Goal: Task Accomplishment & Management: Use online tool/utility

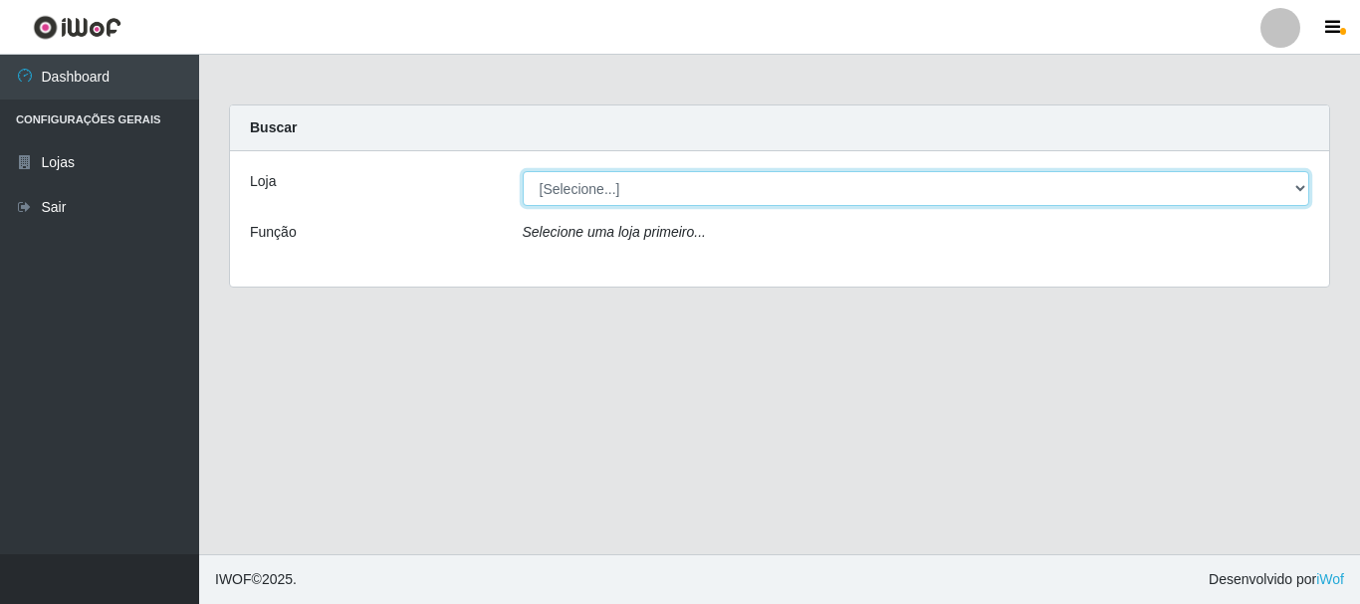
click at [609, 194] on select "[Selecione...] [GEOGRAPHIC_DATA] [GEOGRAPHIC_DATA]" at bounding box center [917, 188] width 788 height 35
select select "64"
click at [523, 171] on select "[Selecione...] [GEOGRAPHIC_DATA] [GEOGRAPHIC_DATA]" at bounding box center [917, 188] width 788 height 35
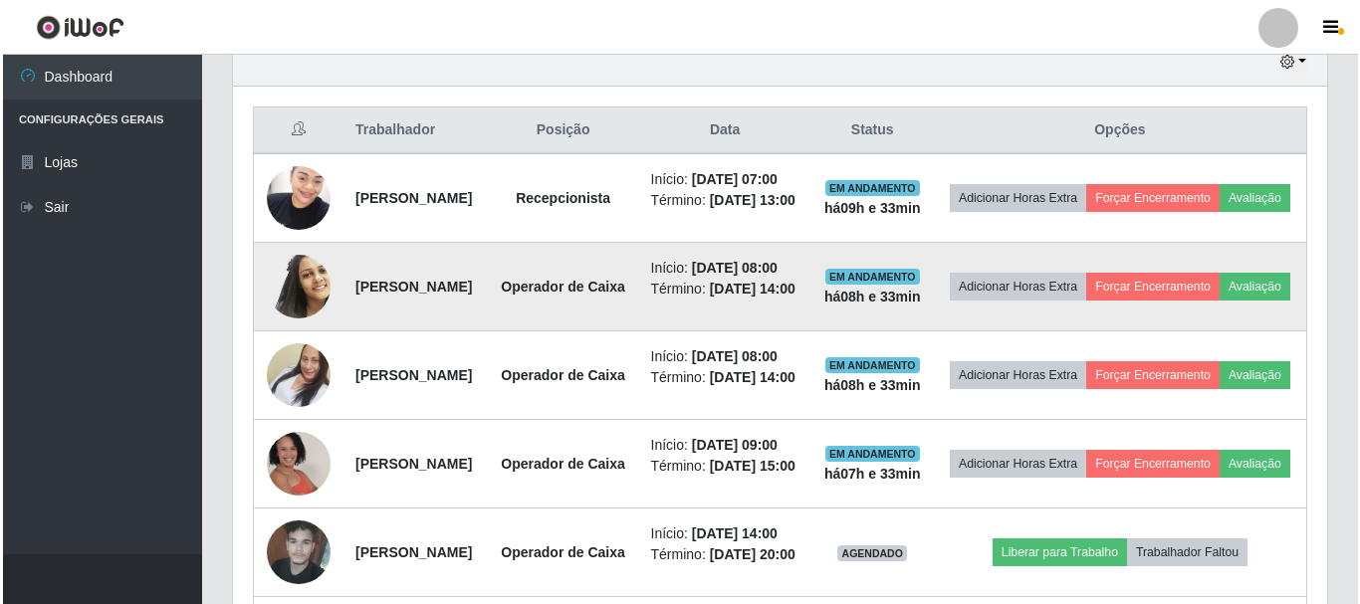
scroll to position [697, 0]
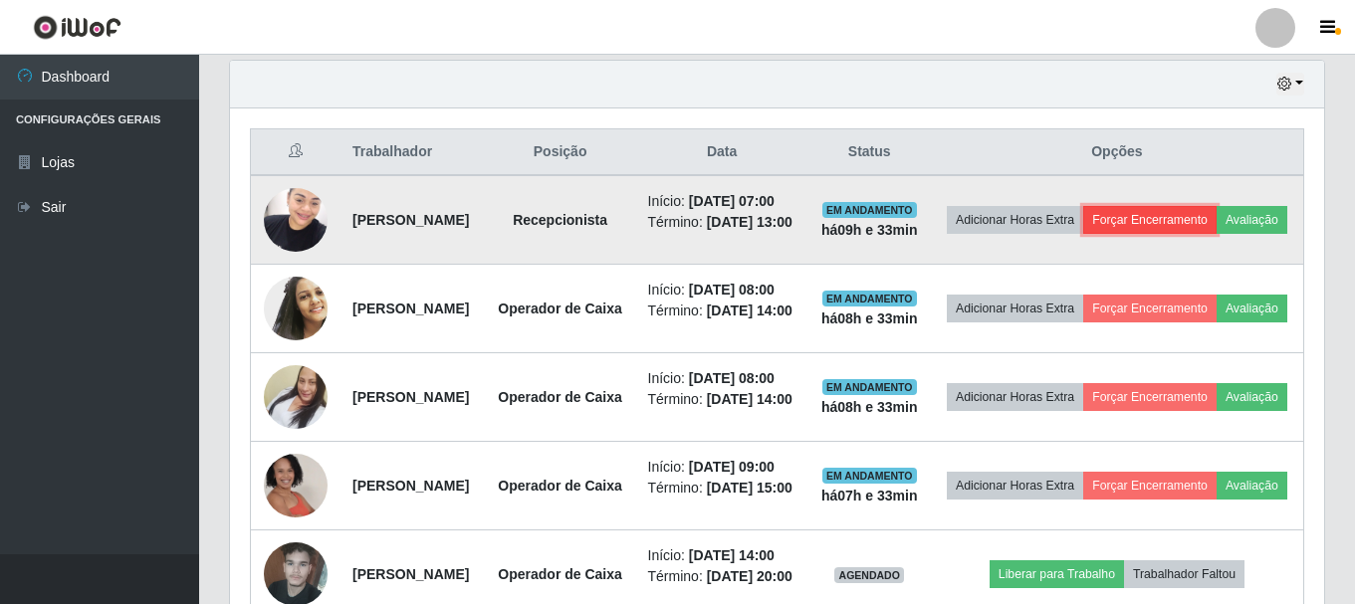
click at [1217, 225] on button "Forçar Encerramento" at bounding box center [1149, 220] width 133 height 28
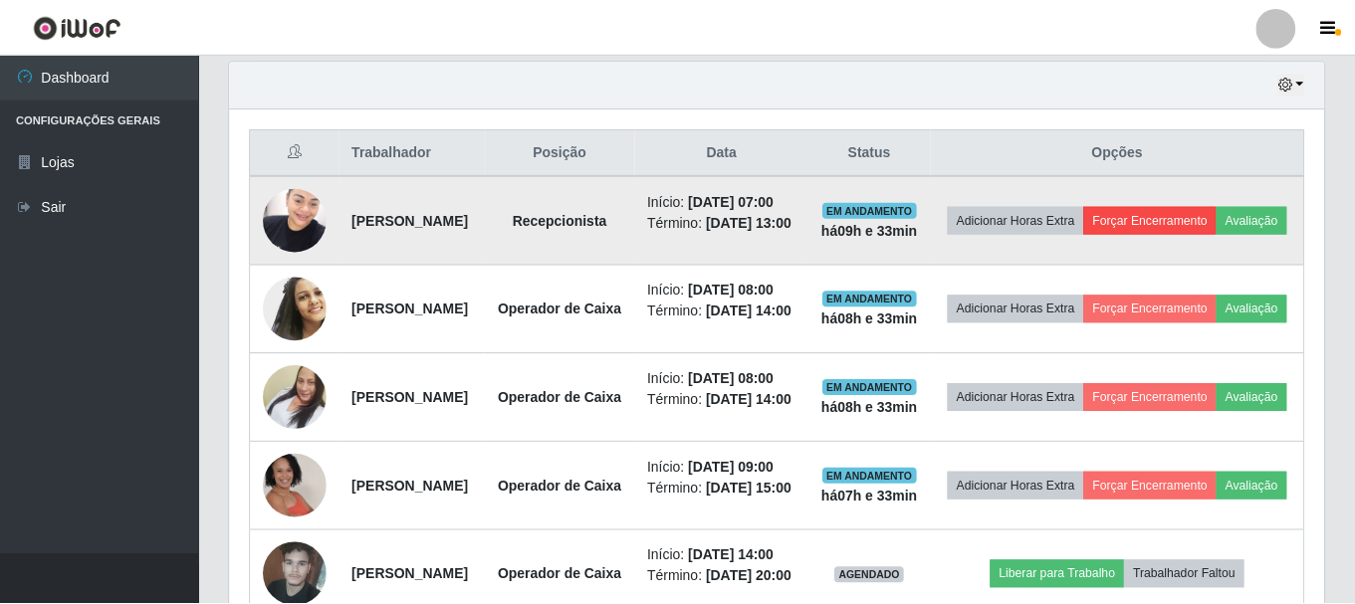
scroll to position [413, 1084]
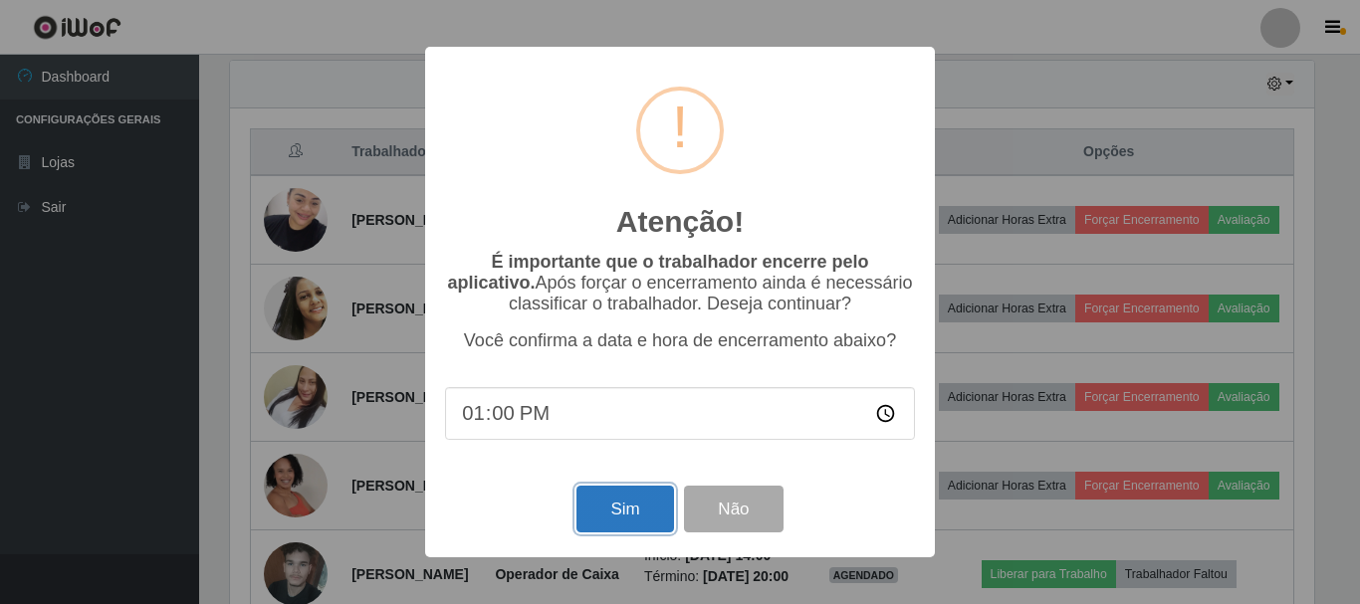
click at [619, 506] on button "Sim" at bounding box center [625, 509] width 97 height 47
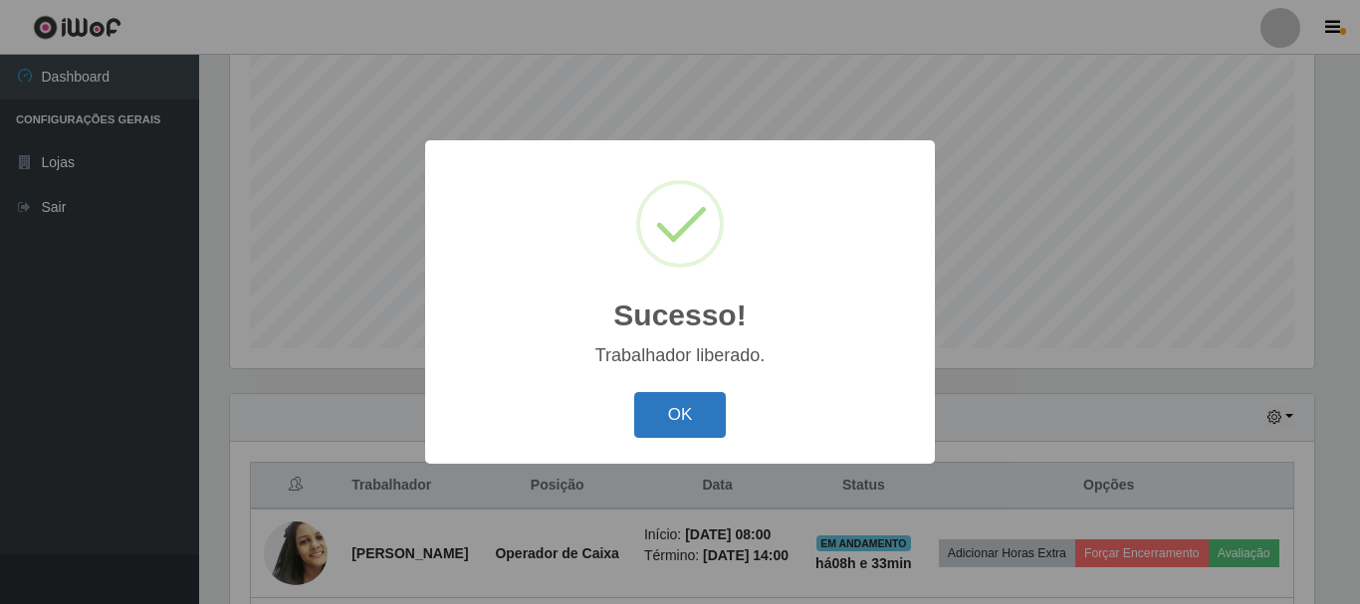
click at [670, 404] on button "OK" at bounding box center [680, 415] width 93 height 47
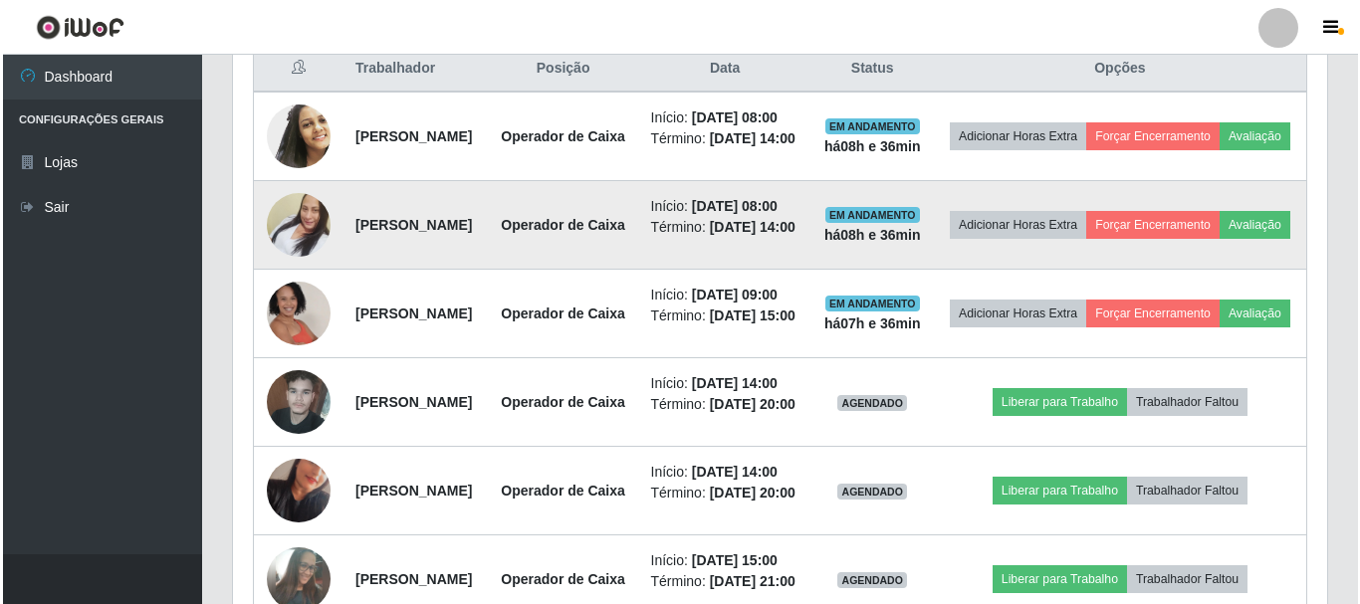
scroll to position [662, 0]
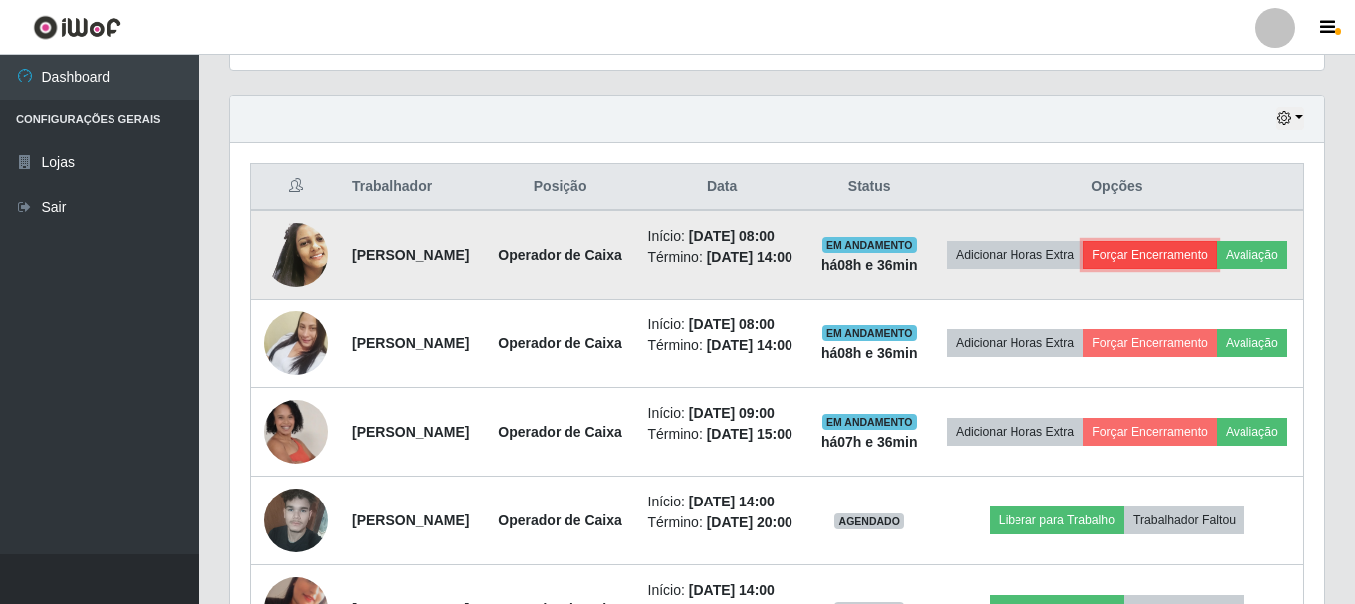
click at [1207, 259] on button "Forçar Encerramento" at bounding box center [1149, 255] width 133 height 28
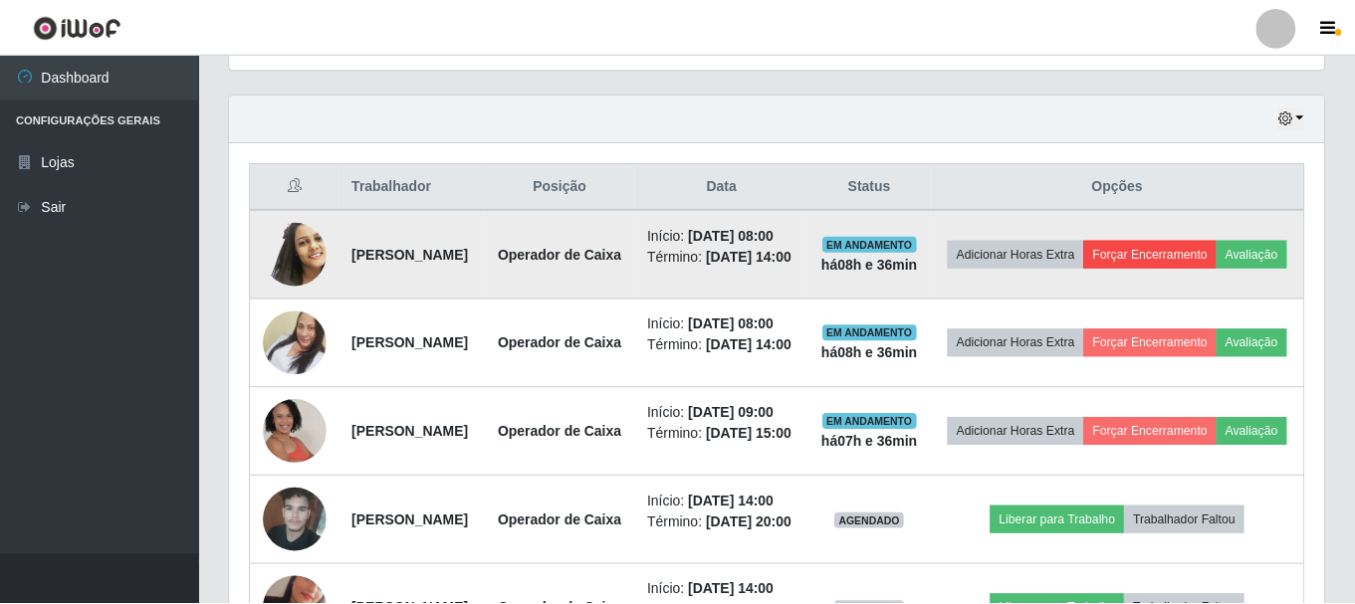
scroll to position [413, 1084]
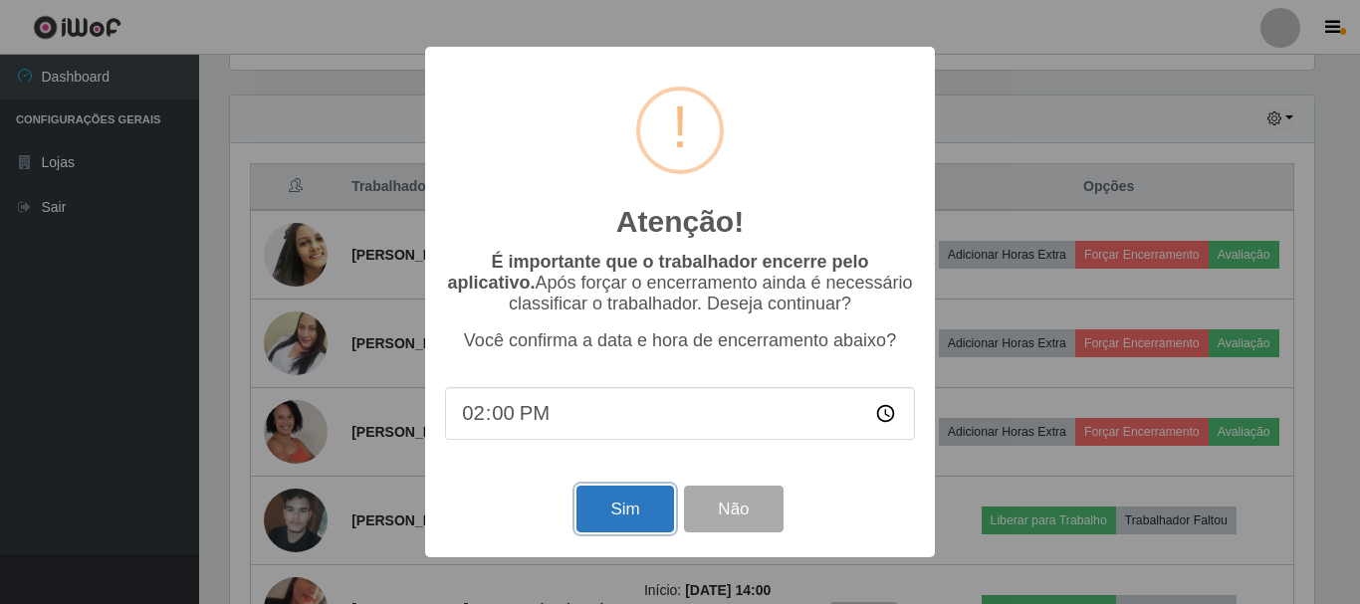
click at [615, 518] on button "Sim" at bounding box center [625, 509] width 97 height 47
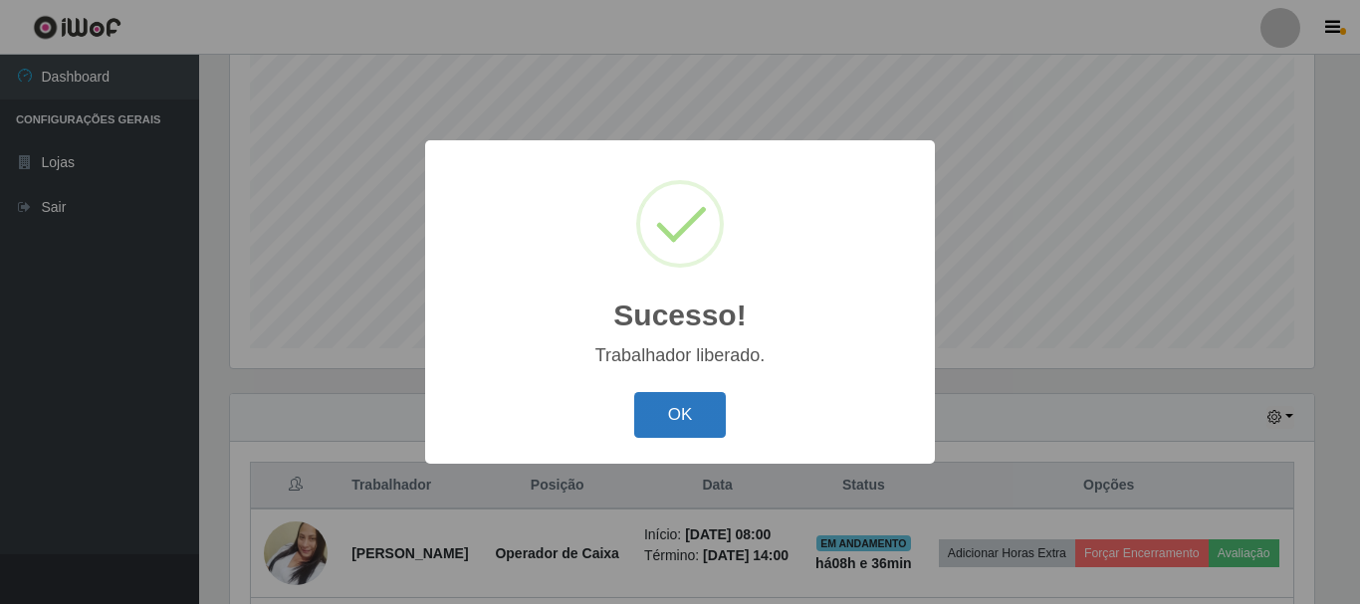
click at [668, 406] on button "OK" at bounding box center [680, 415] width 93 height 47
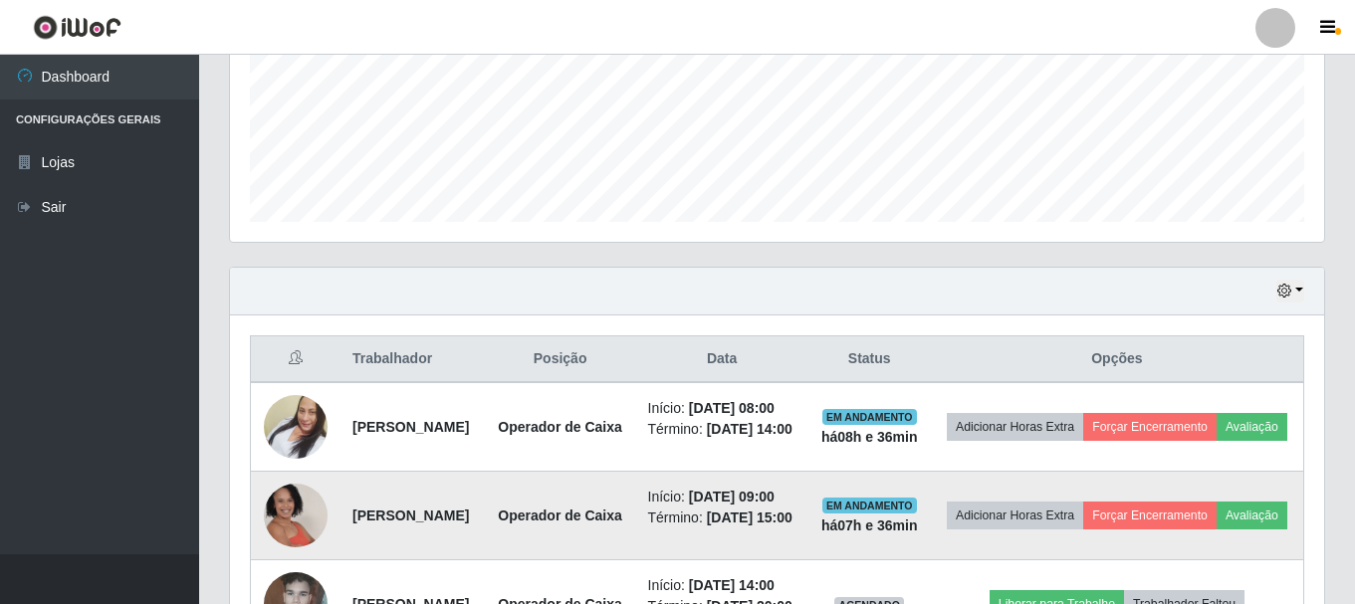
scroll to position [762, 0]
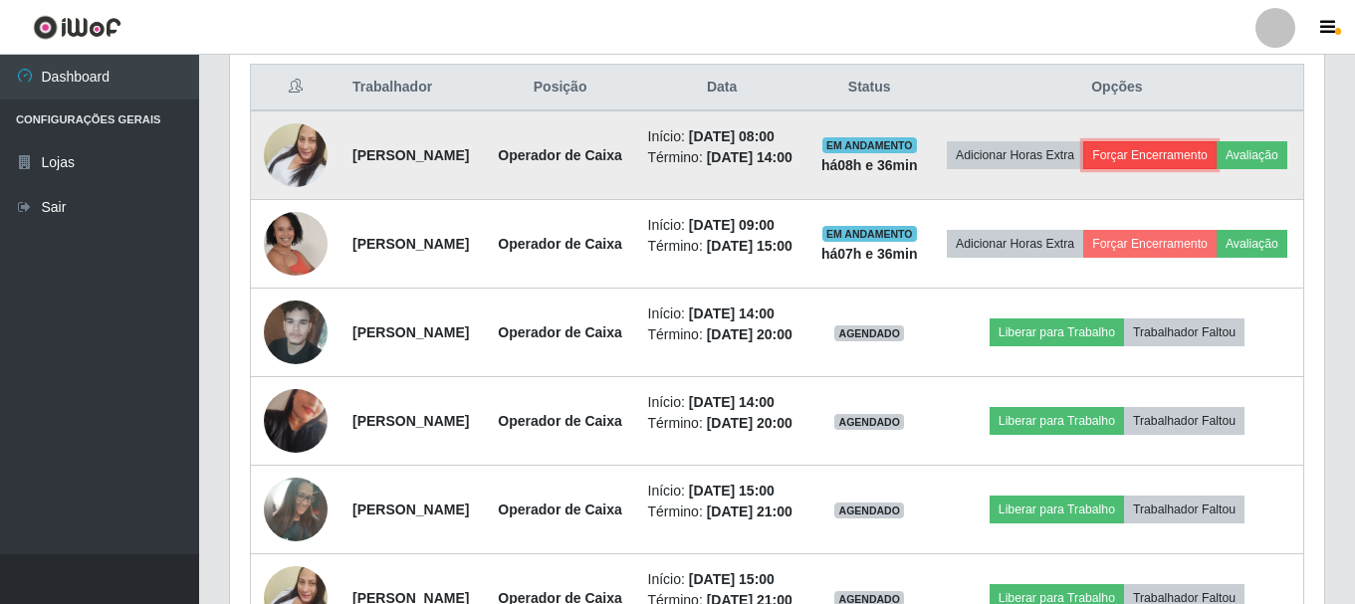
click at [1205, 165] on button "Forçar Encerramento" at bounding box center [1149, 155] width 133 height 28
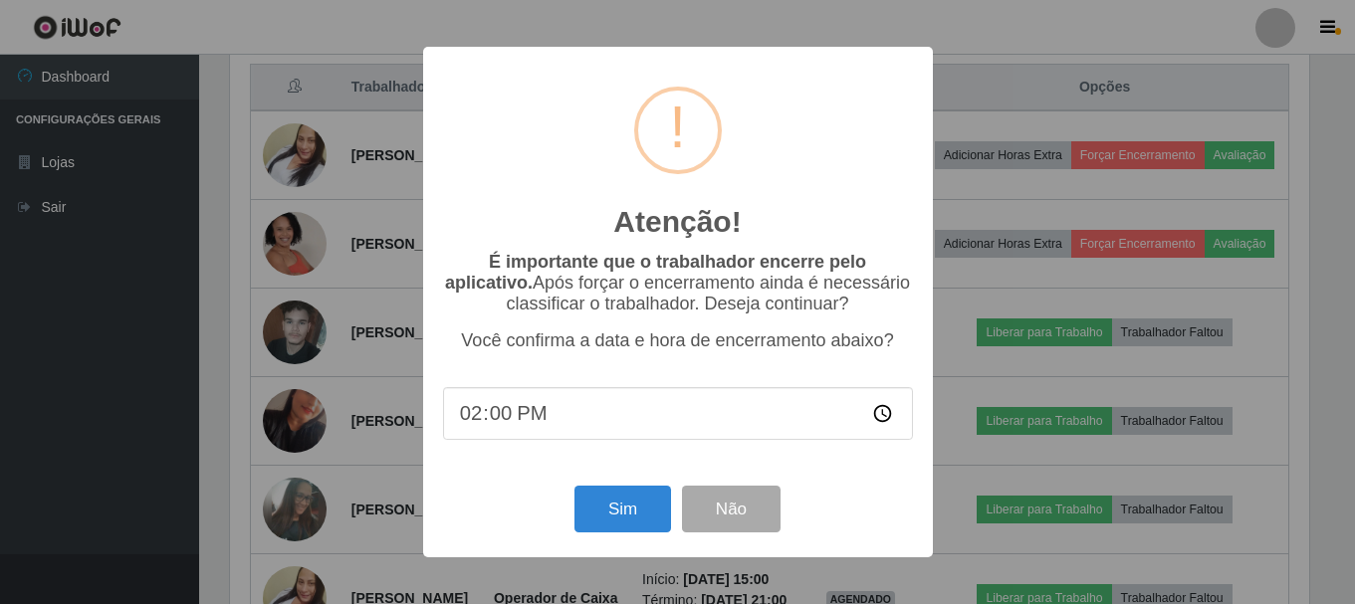
scroll to position [413, 1084]
click at [586, 498] on button "Sim" at bounding box center [625, 509] width 97 height 47
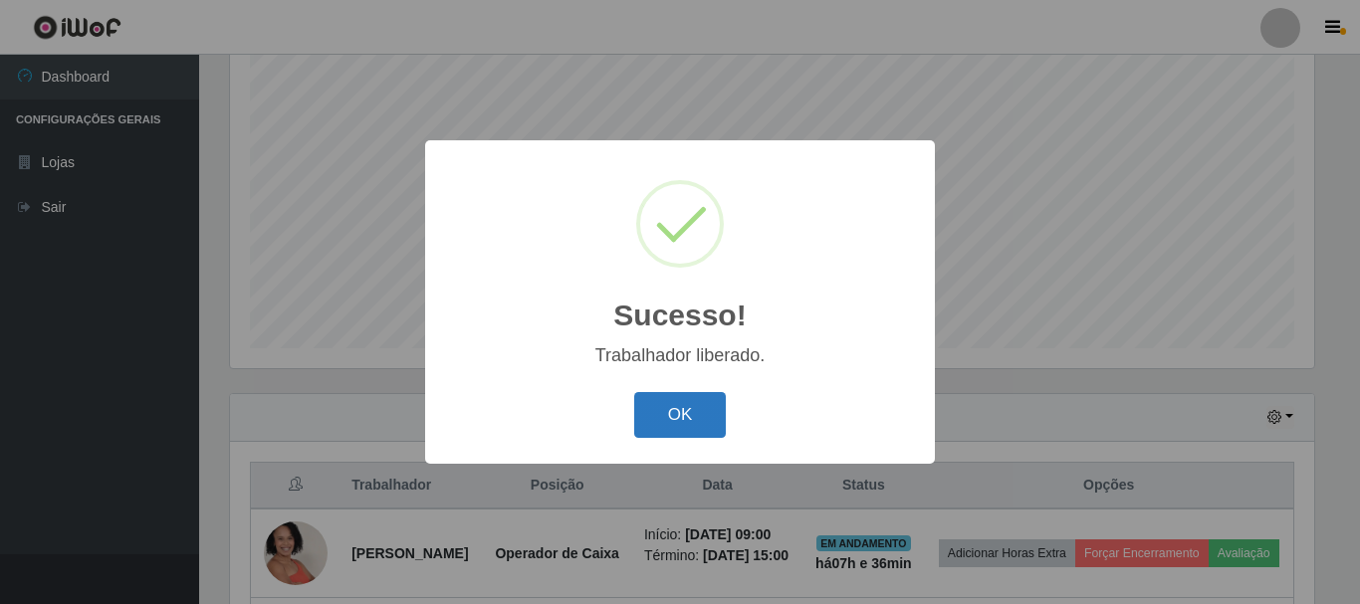
click at [646, 419] on button "OK" at bounding box center [680, 415] width 93 height 47
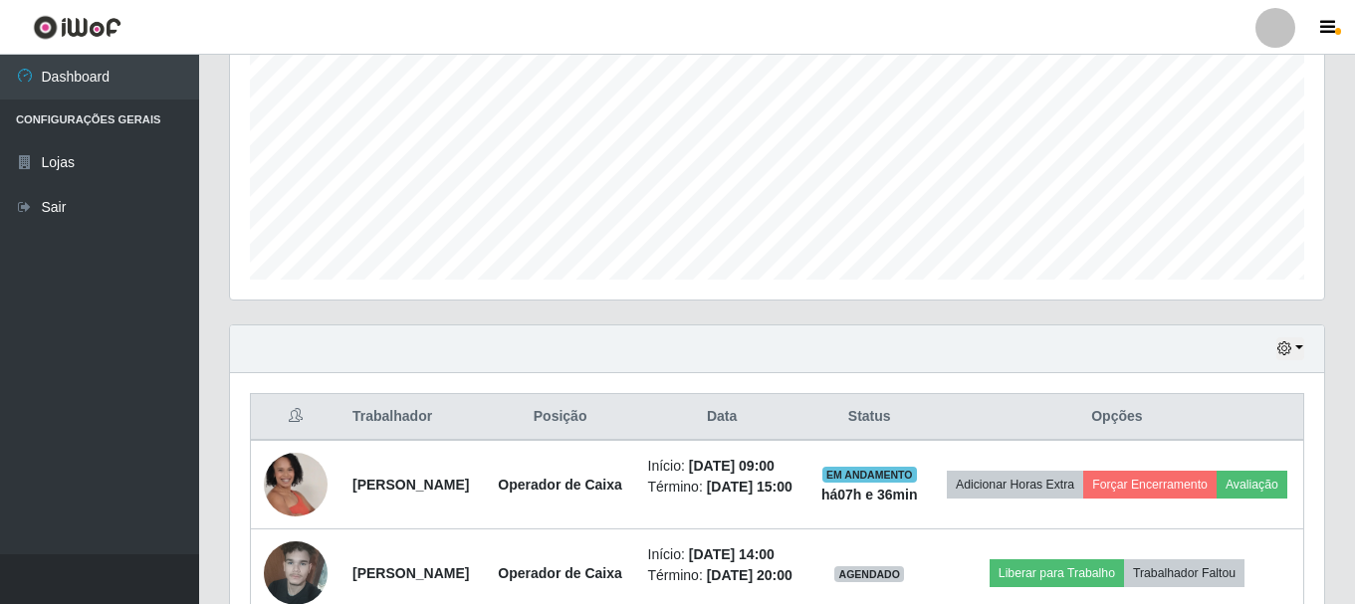
scroll to position [662, 0]
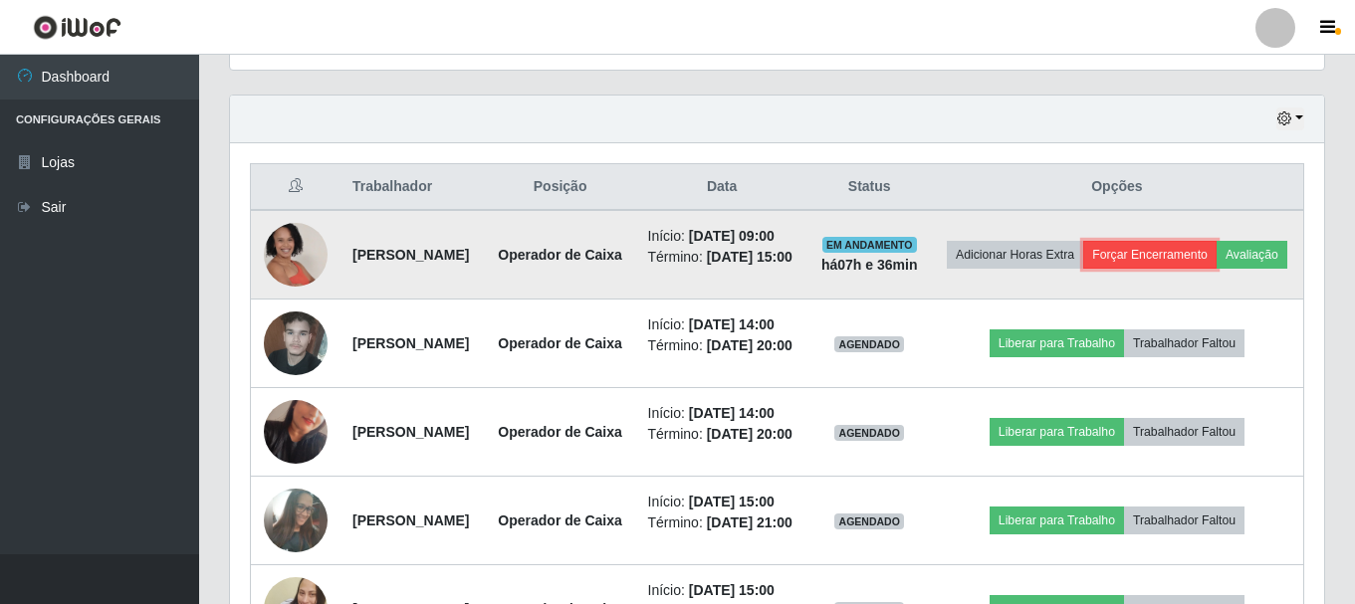
click at [1217, 255] on button "Forçar Encerramento" at bounding box center [1149, 255] width 133 height 28
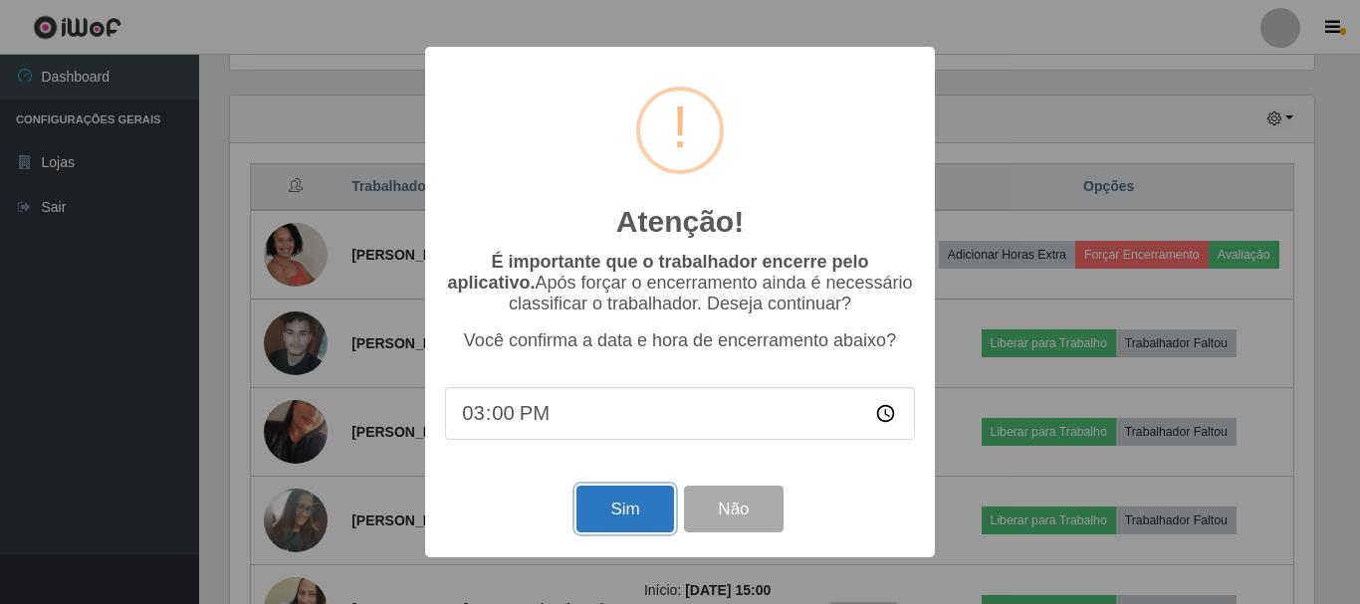
click at [605, 506] on button "Sim" at bounding box center [625, 509] width 97 height 47
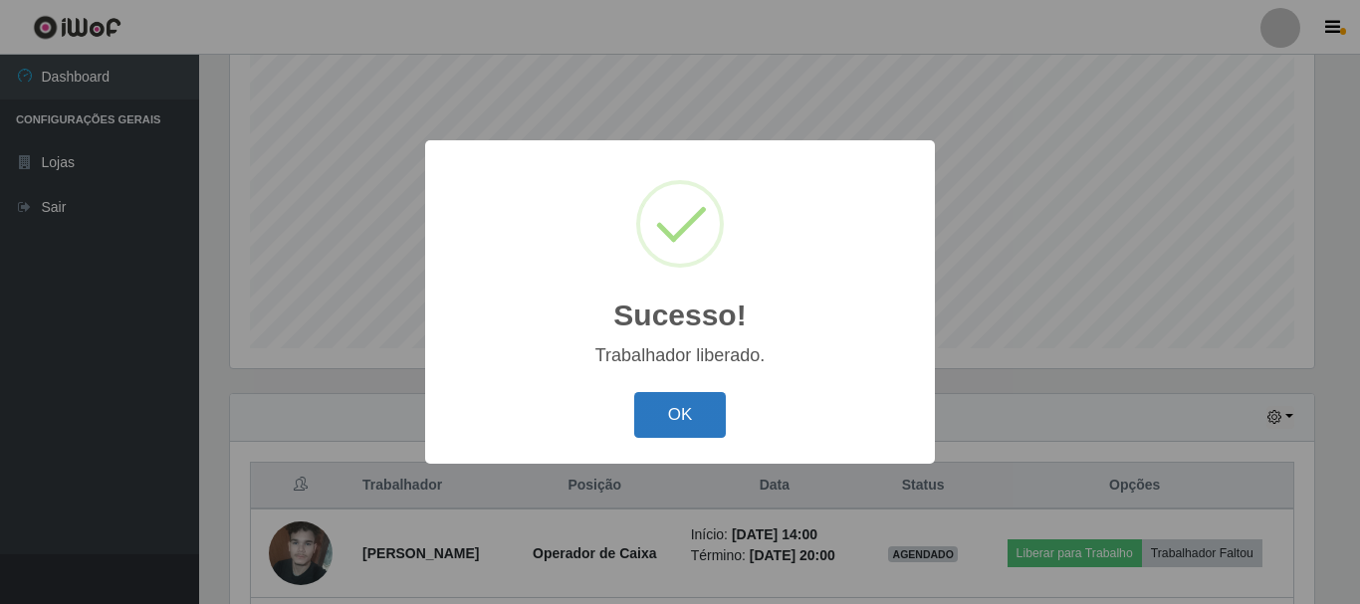
click at [672, 421] on button "OK" at bounding box center [680, 415] width 93 height 47
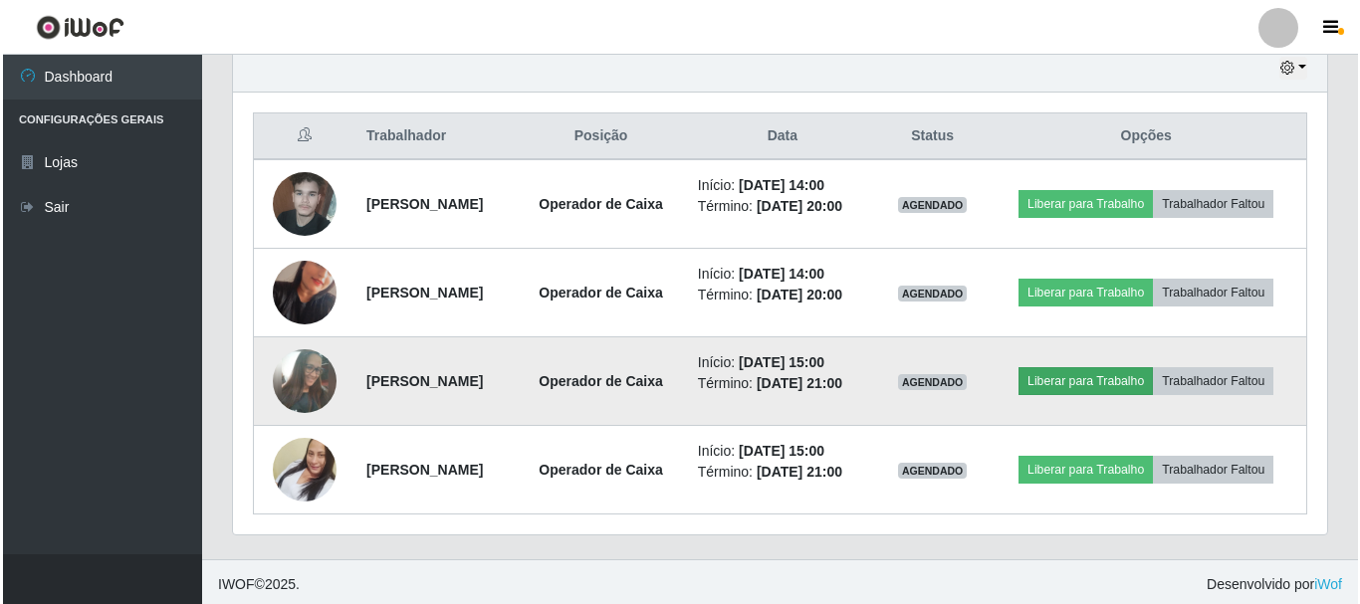
scroll to position [678, 0]
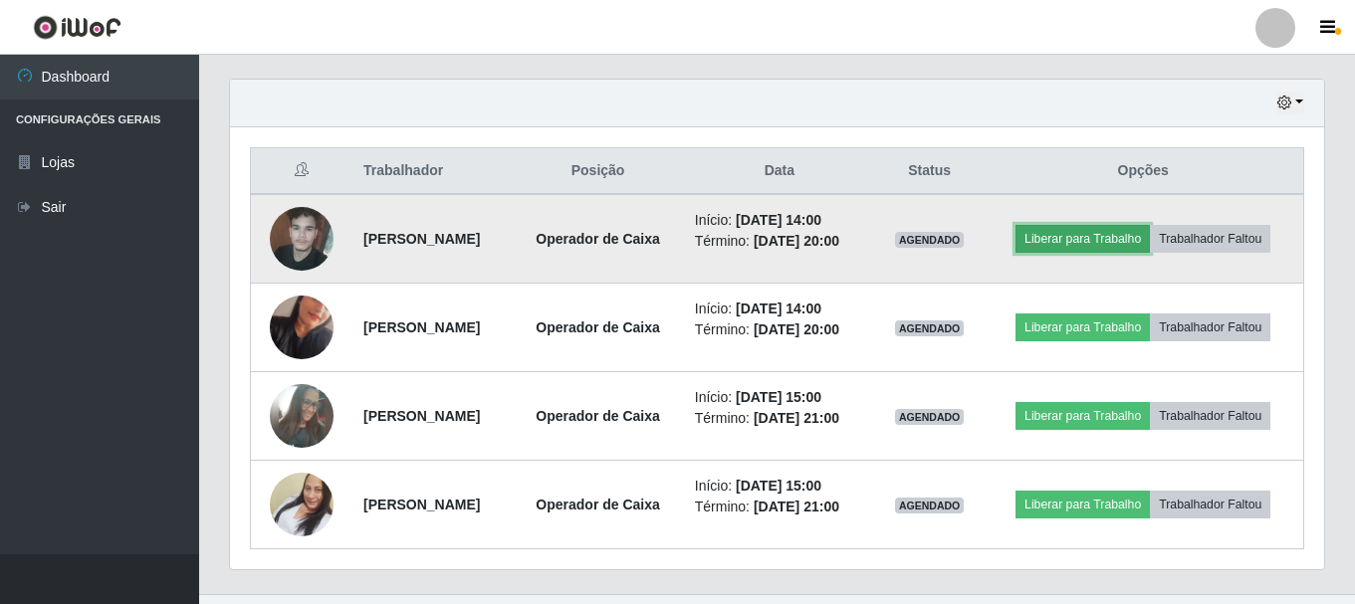
click at [1123, 228] on button "Liberar para Trabalho" at bounding box center [1083, 239] width 134 height 28
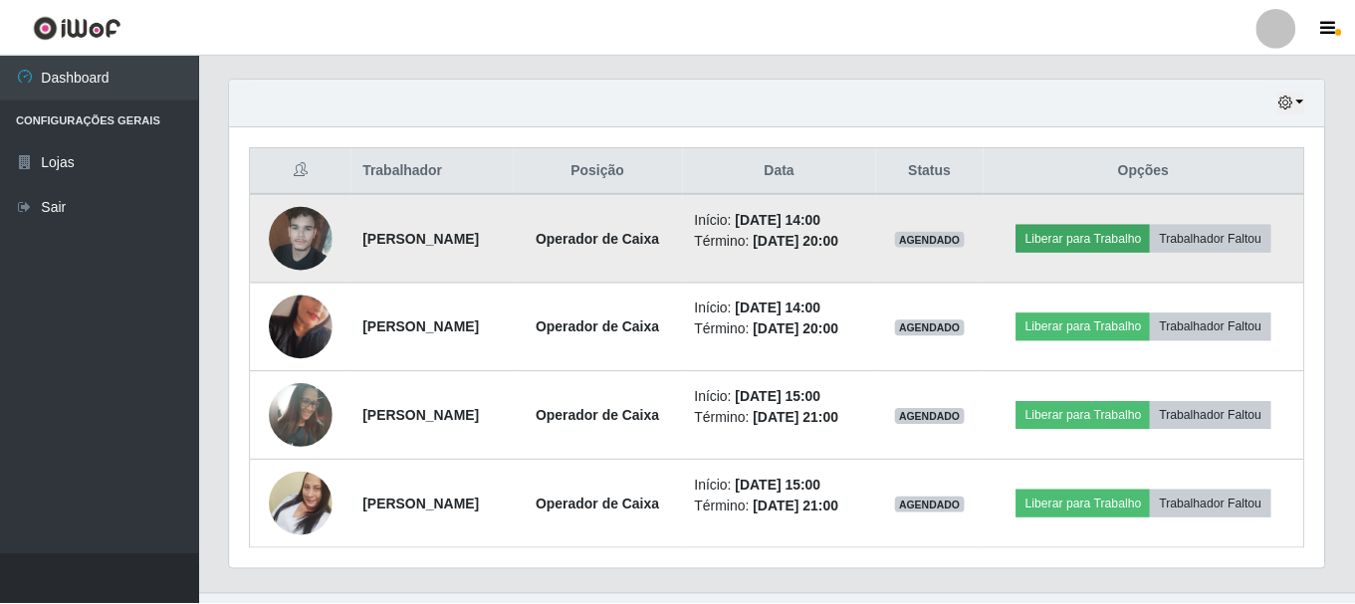
scroll to position [413, 1084]
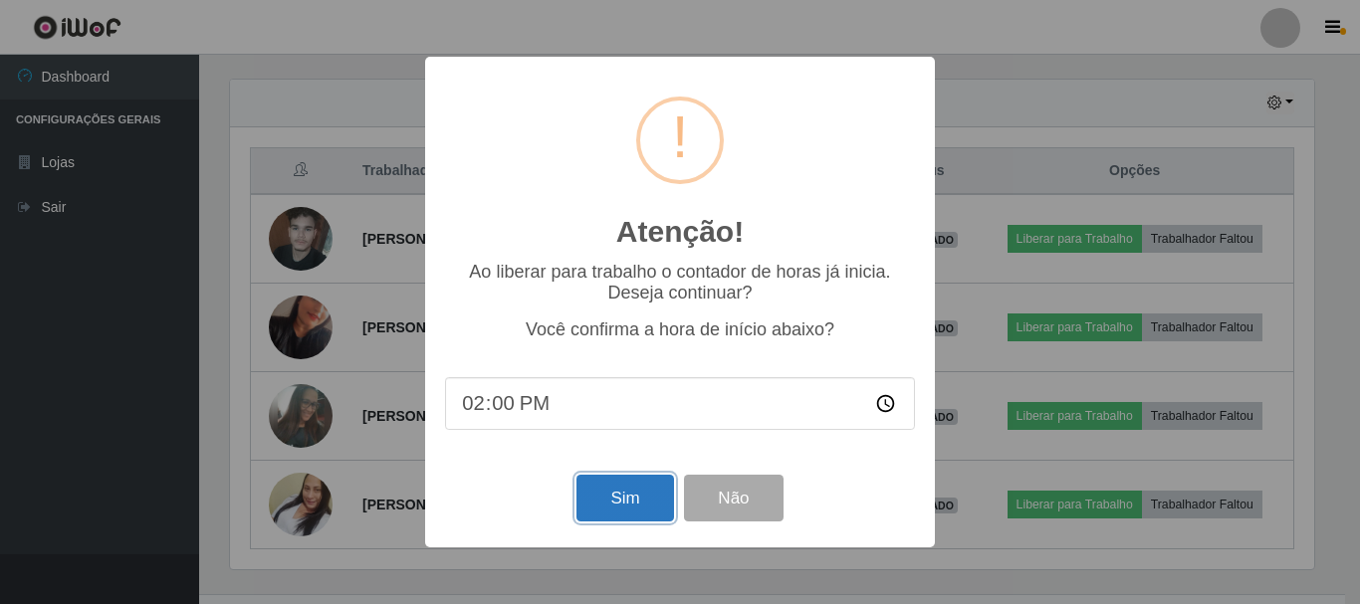
click at [609, 509] on button "Sim" at bounding box center [625, 498] width 97 height 47
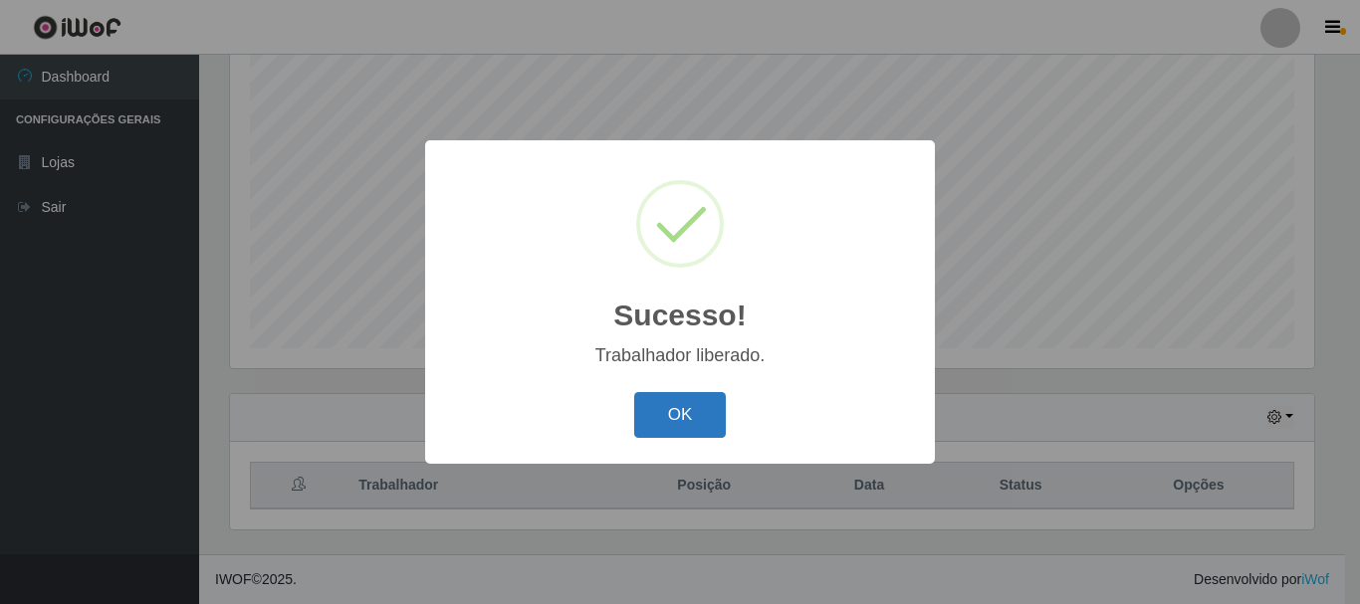
click at [655, 419] on button "OK" at bounding box center [680, 415] width 93 height 47
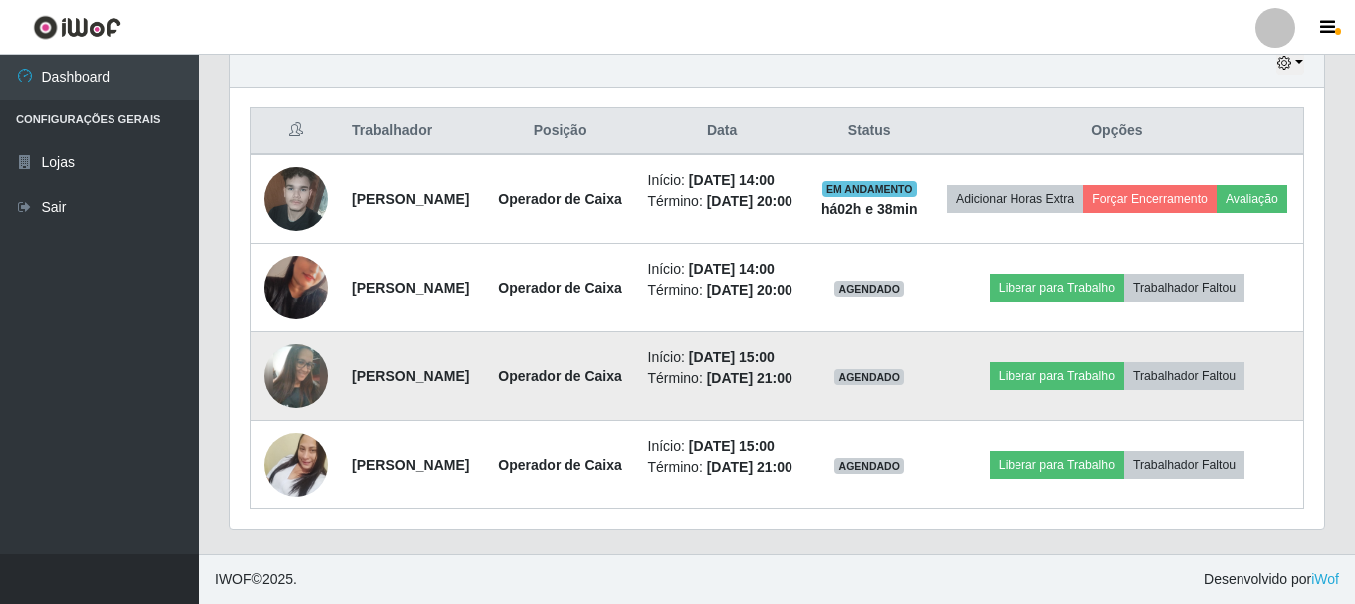
scroll to position [762, 0]
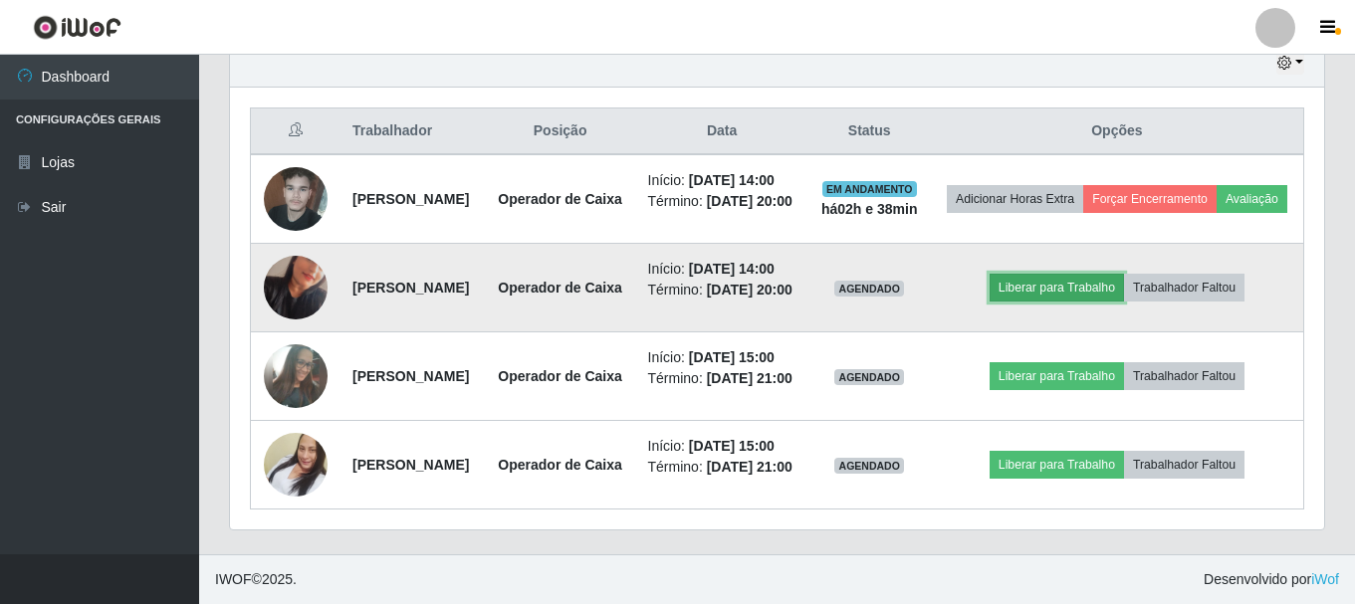
click at [1080, 298] on button "Liberar para Trabalho" at bounding box center [1057, 288] width 134 height 28
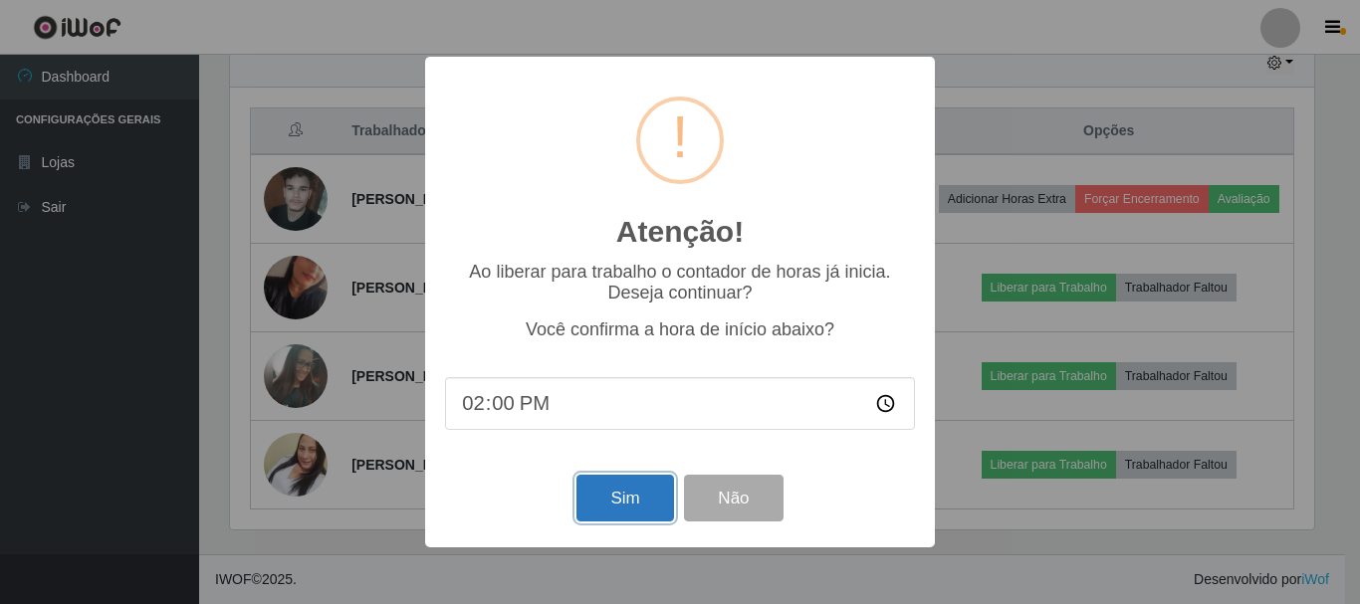
click at [636, 503] on button "Sim" at bounding box center [625, 498] width 97 height 47
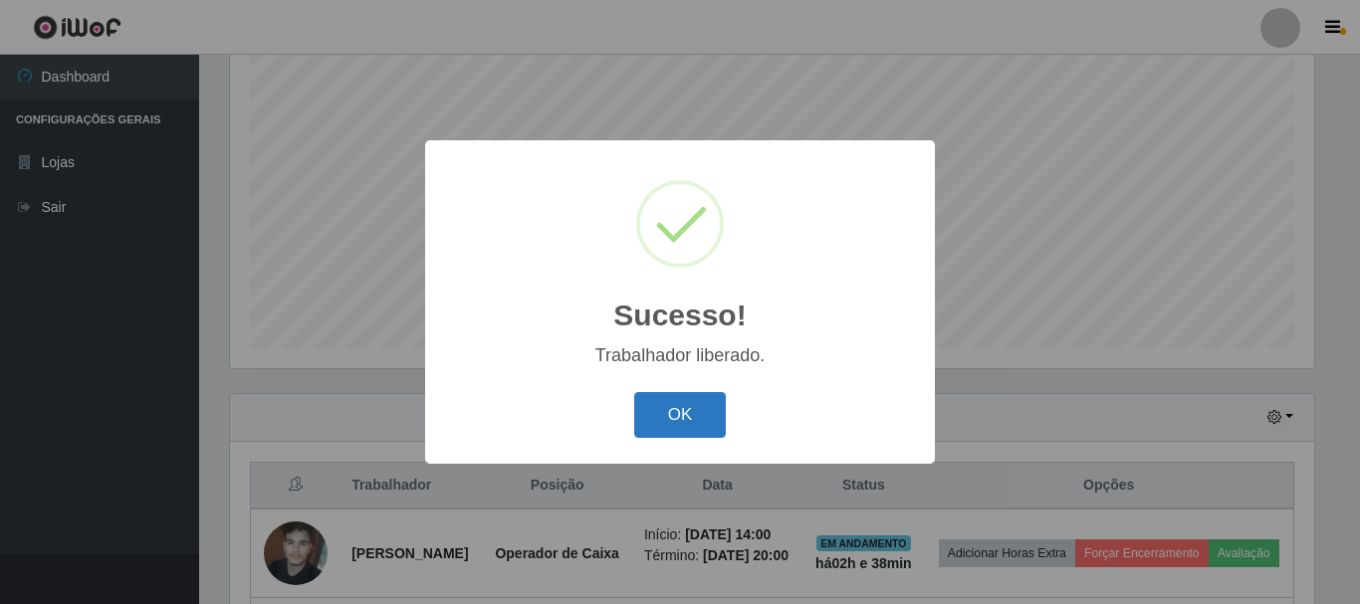
click at [662, 436] on button "OK" at bounding box center [680, 415] width 93 height 47
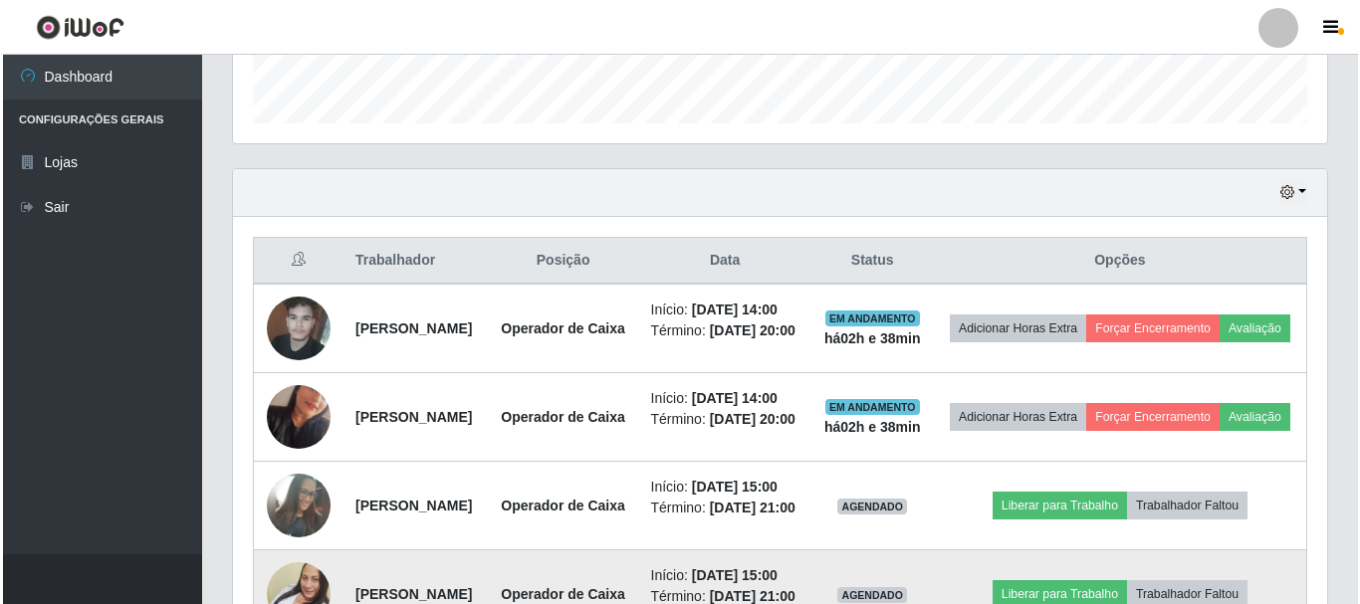
scroll to position [861, 0]
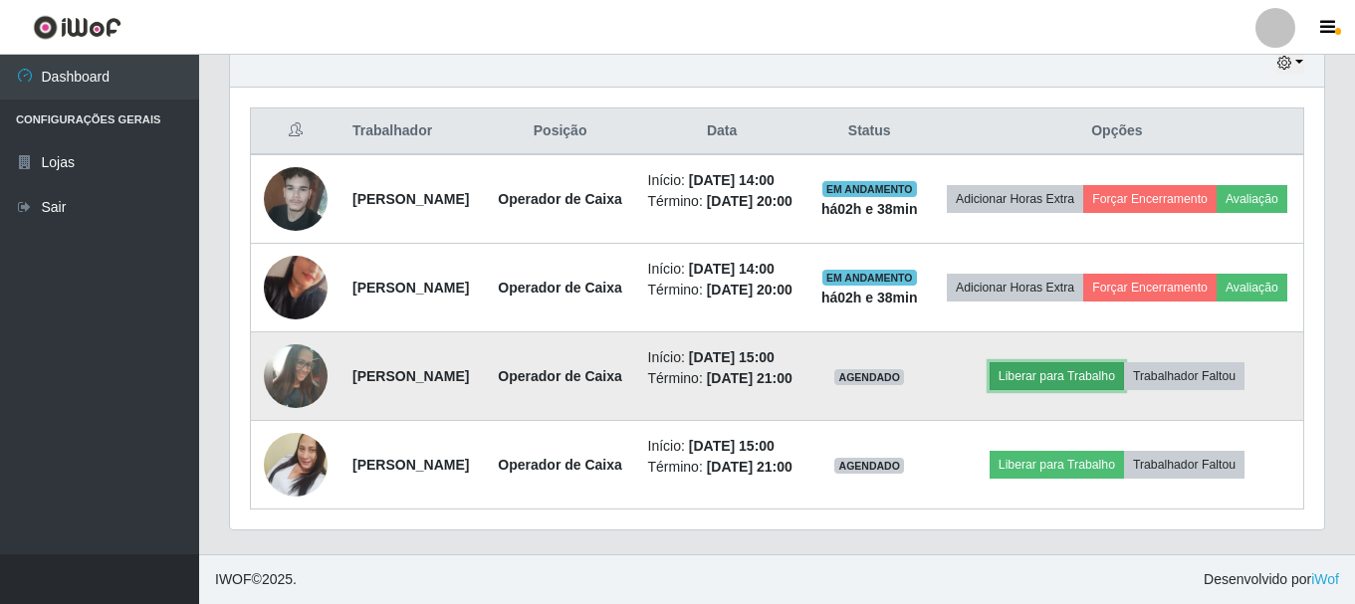
click at [1042, 362] on button "Liberar para Trabalho" at bounding box center [1057, 376] width 134 height 28
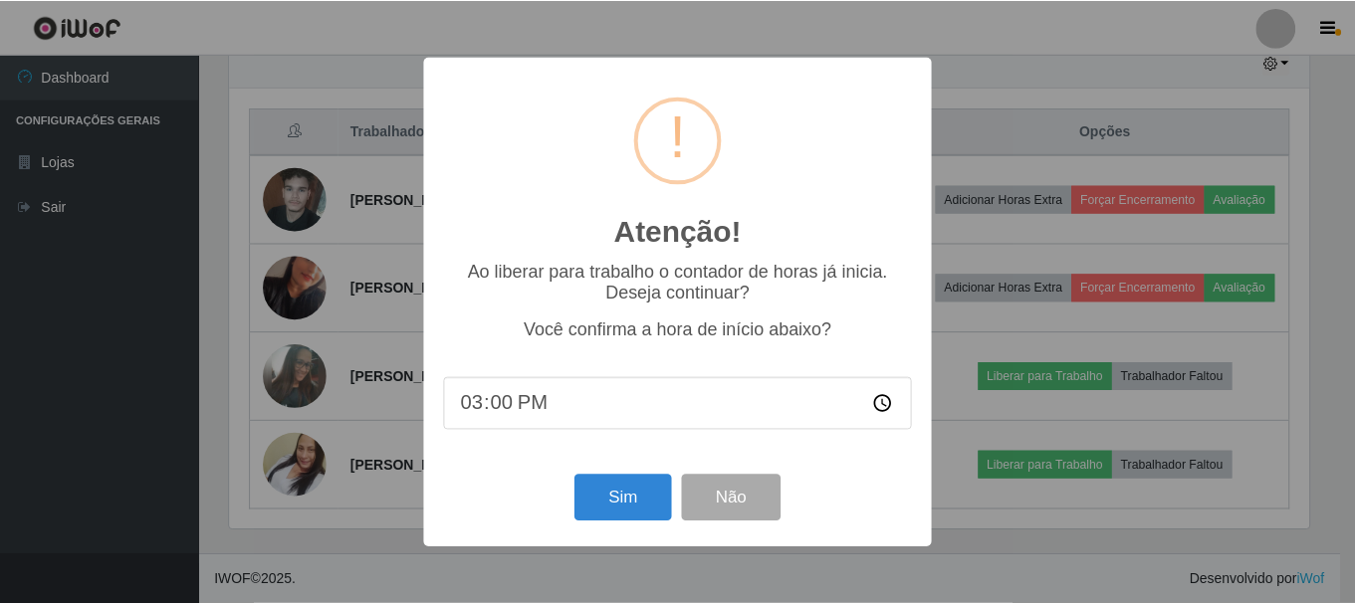
scroll to position [413, 1084]
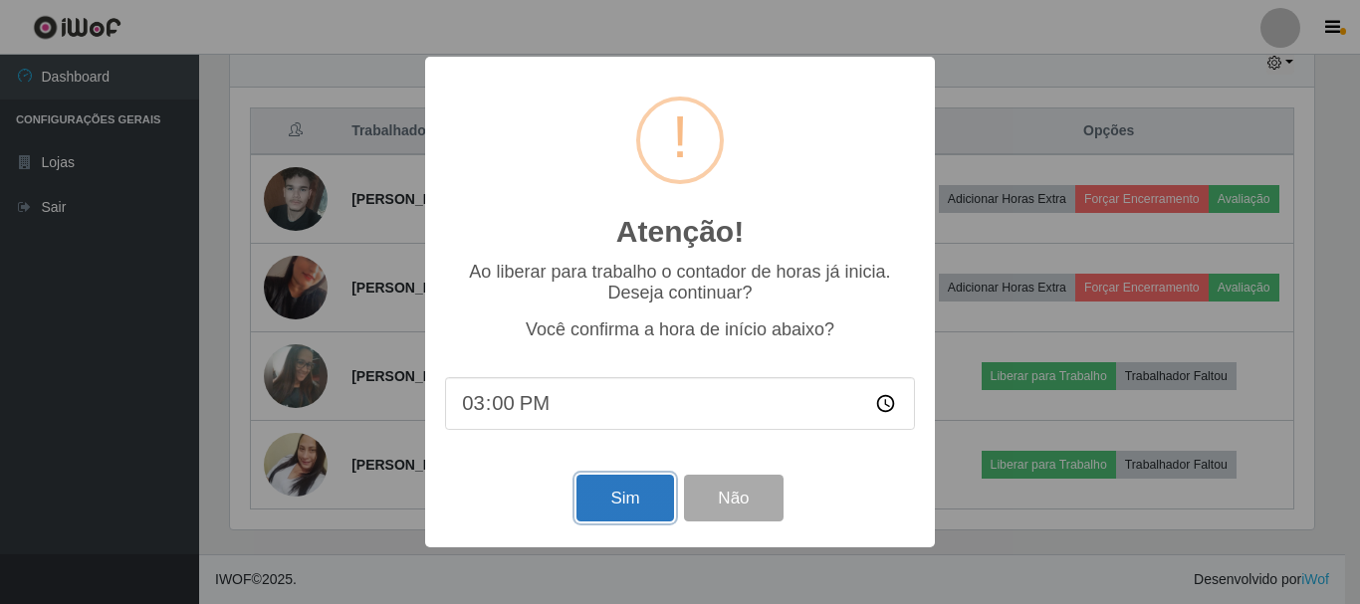
click at [623, 498] on button "Sim" at bounding box center [625, 498] width 97 height 47
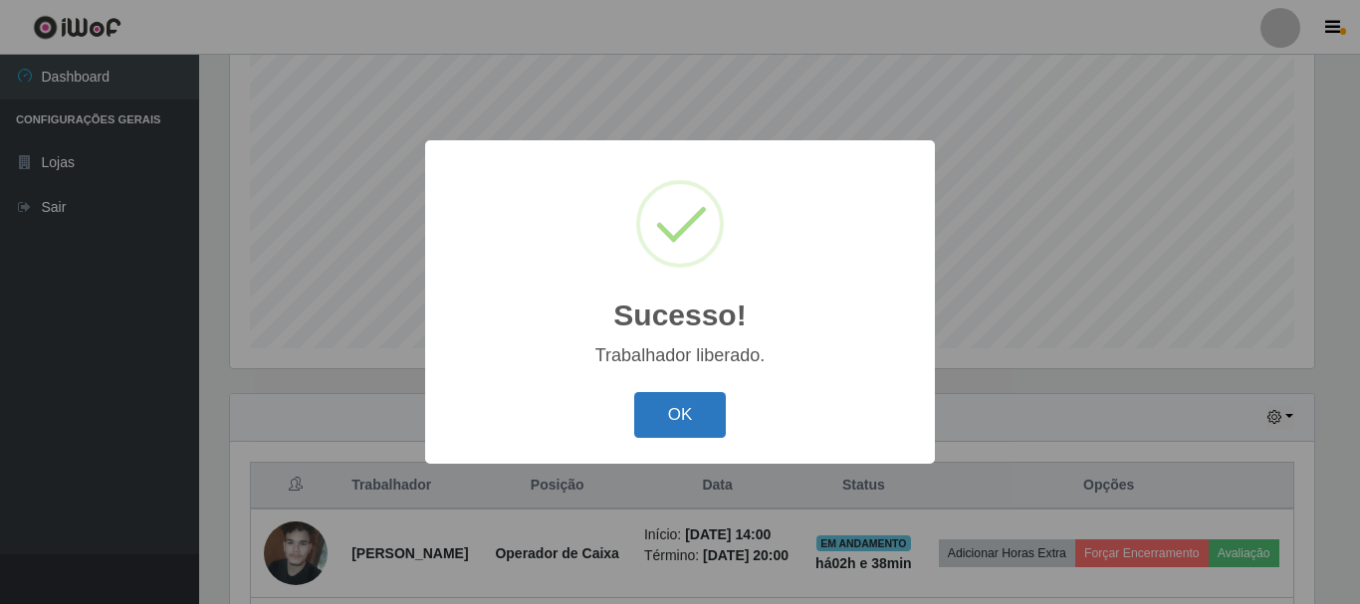
click at [652, 410] on button "OK" at bounding box center [680, 415] width 93 height 47
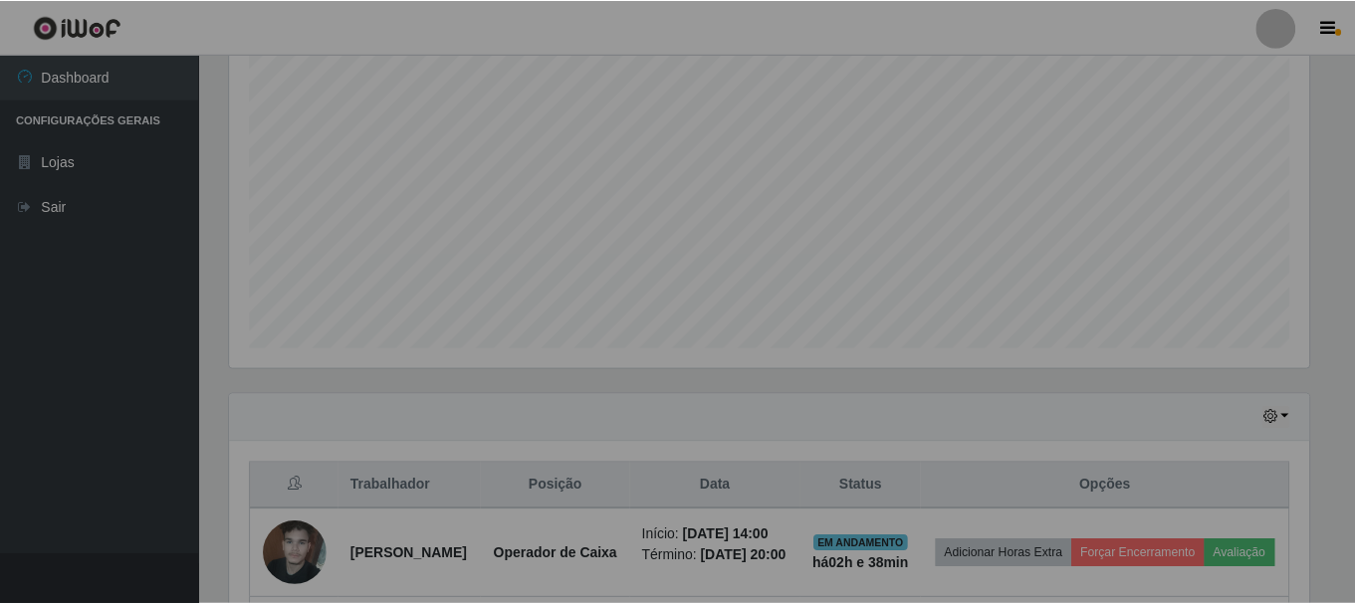
scroll to position [0, 0]
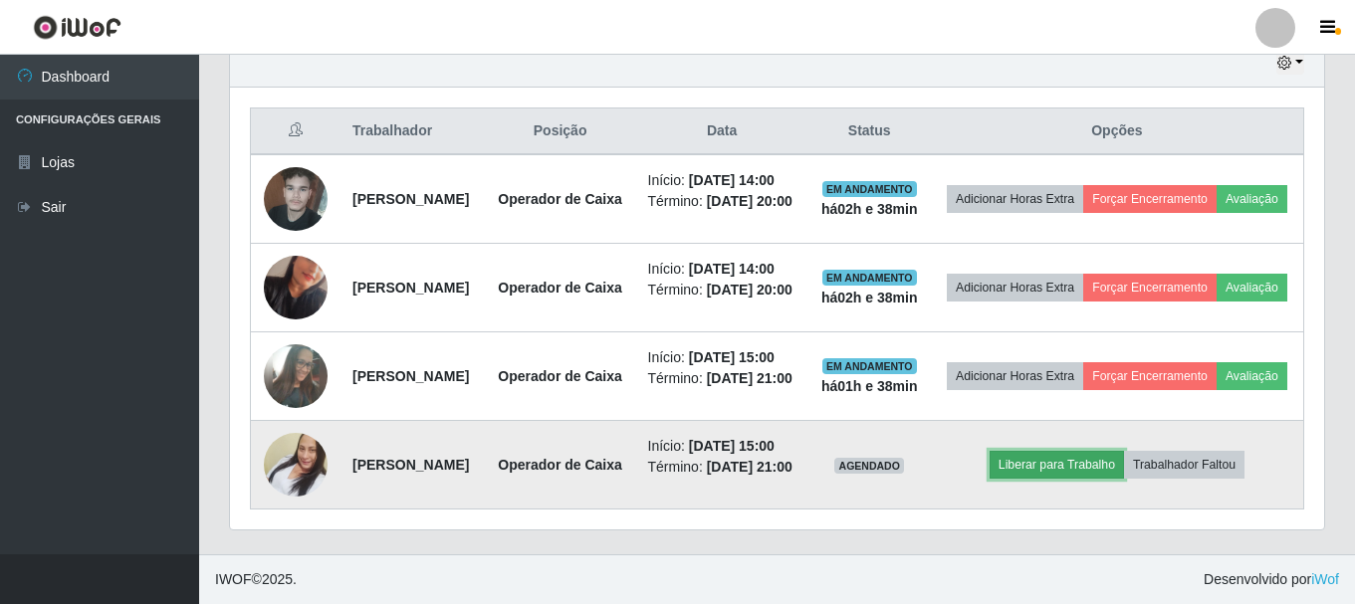
click at [1085, 451] on button "Liberar para Trabalho" at bounding box center [1057, 465] width 134 height 28
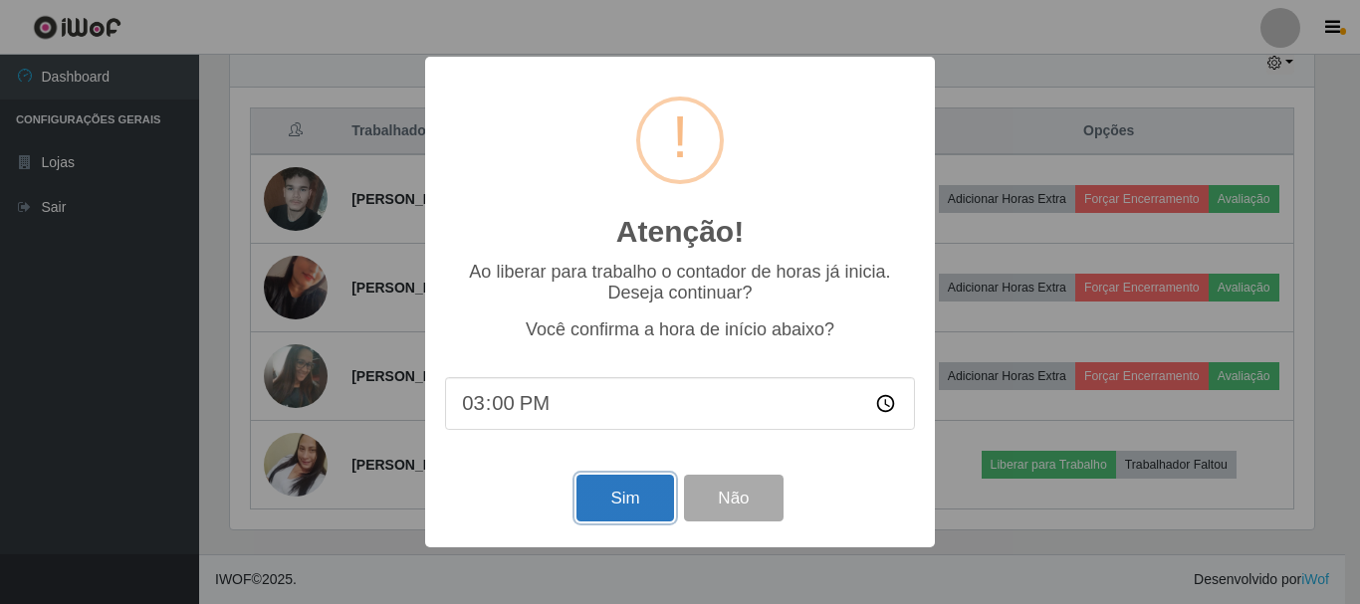
click at [612, 497] on button "Sim" at bounding box center [625, 498] width 97 height 47
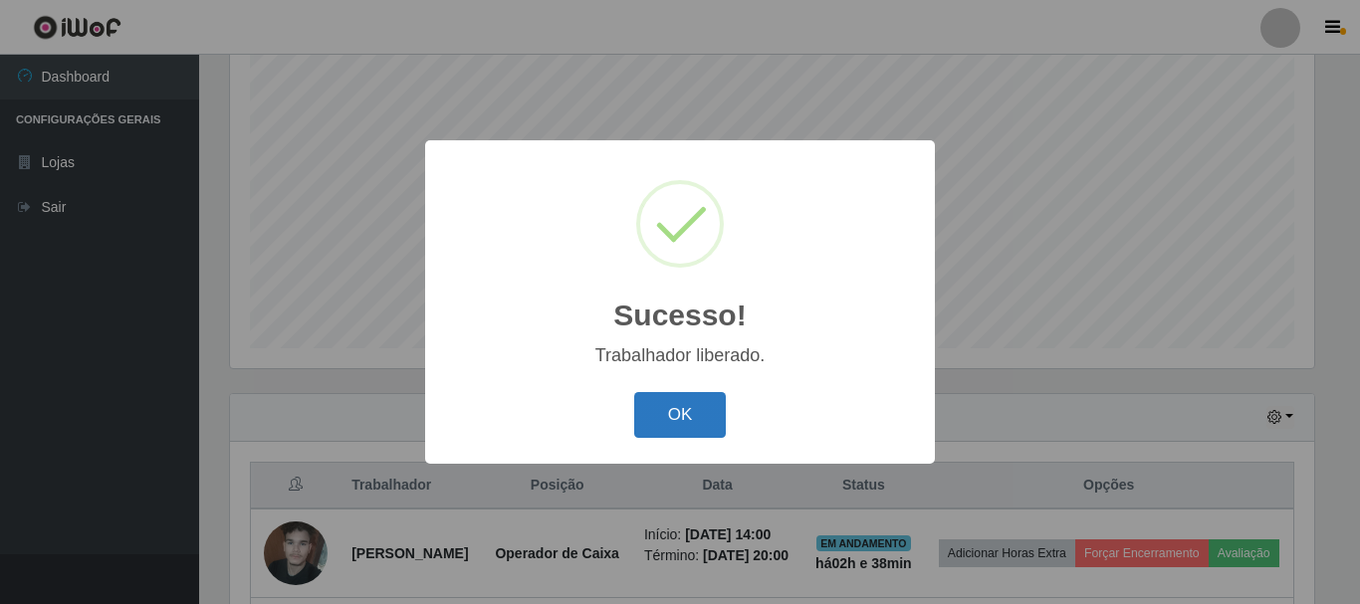
click at [674, 417] on button "OK" at bounding box center [680, 415] width 93 height 47
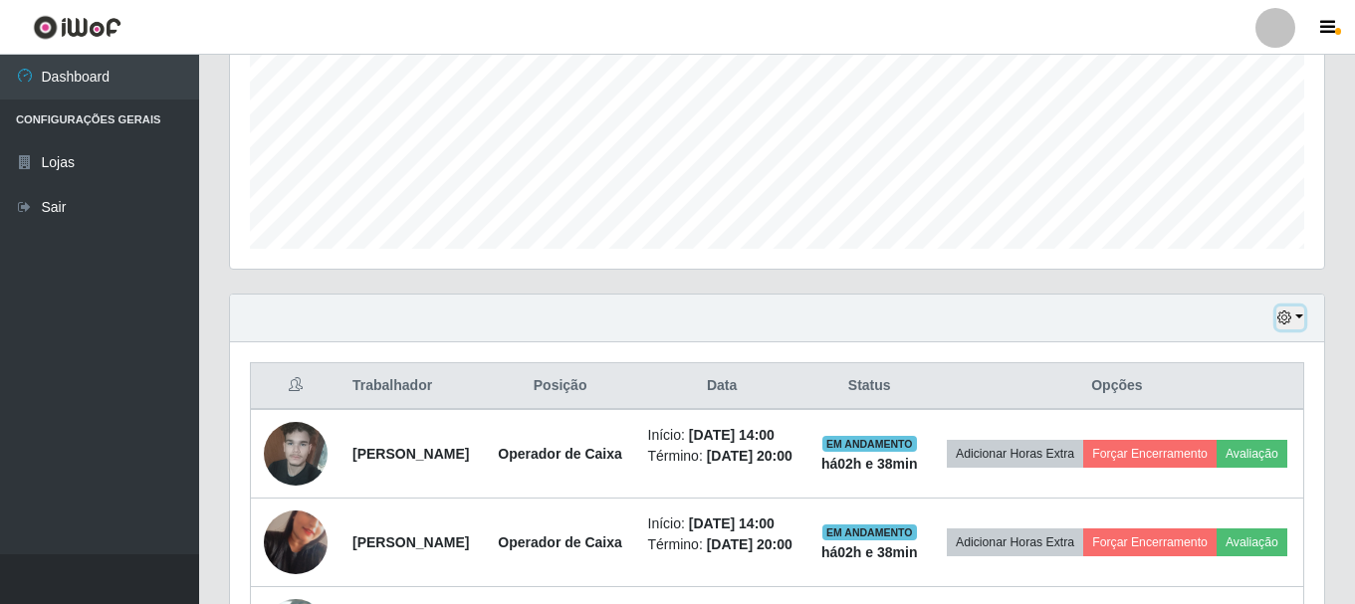
click at [1297, 317] on button "button" at bounding box center [1291, 318] width 28 height 23
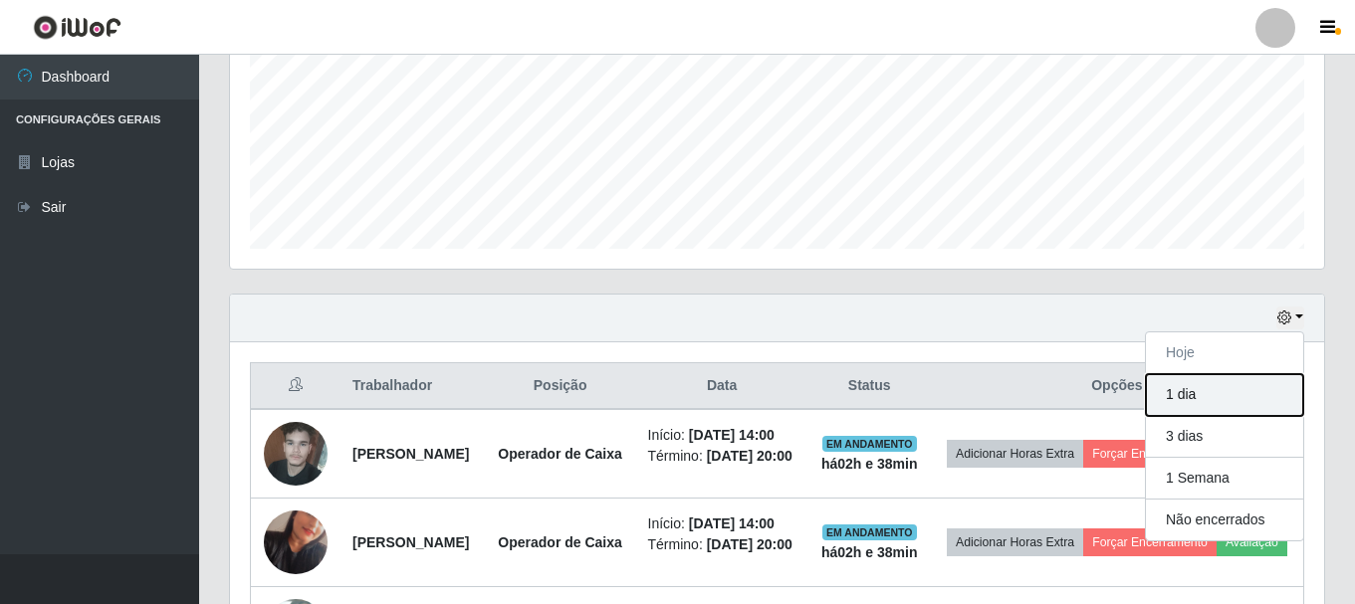
click at [1178, 395] on button "1 dia" at bounding box center [1224, 395] width 157 height 42
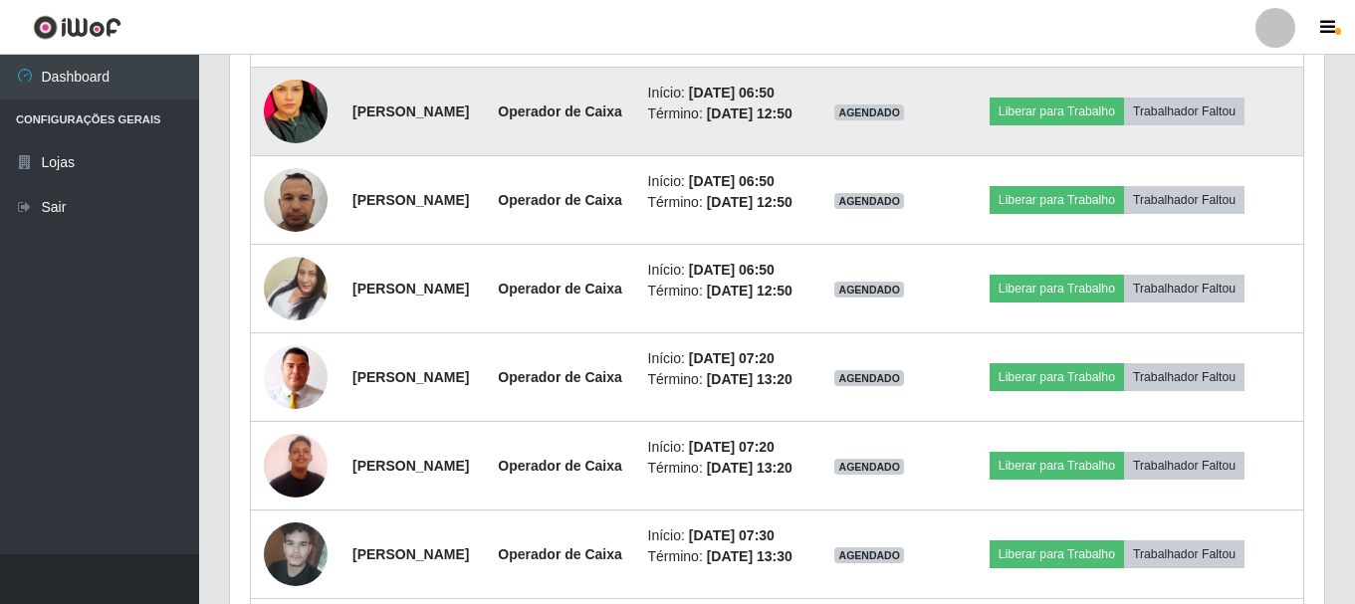
click at [284, 181] on img at bounding box center [296, 112] width 64 height 138
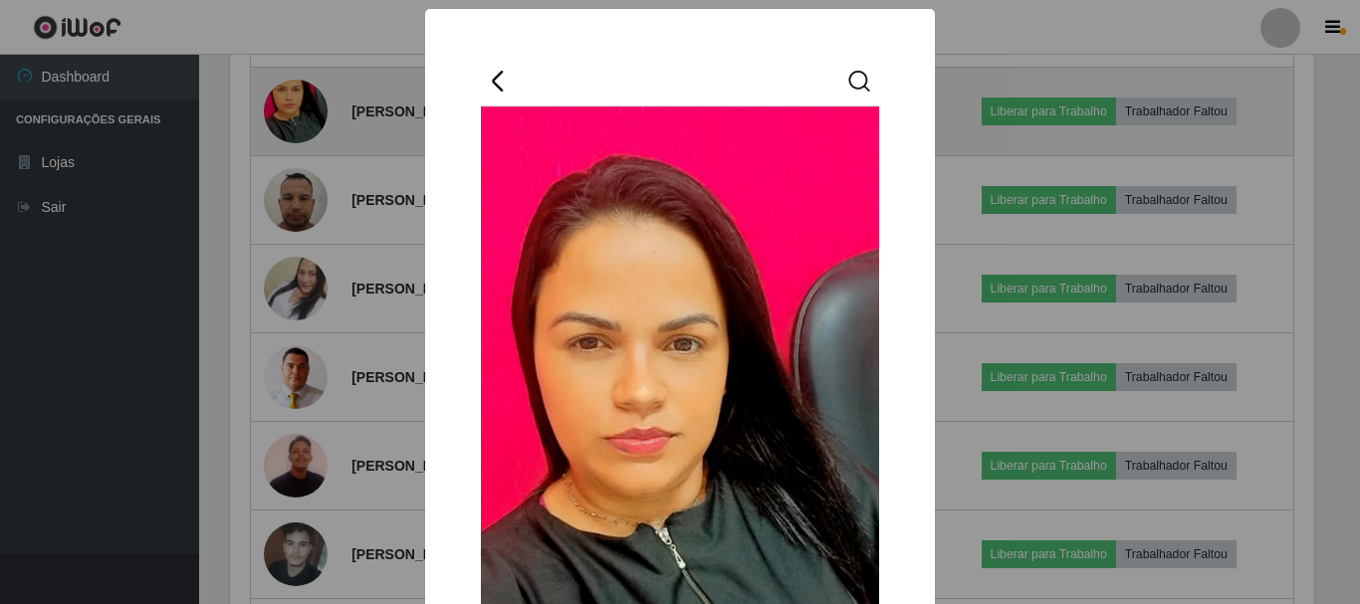
click at [284, 283] on div "× OK Cancel" at bounding box center [680, 302] width 1360 height 604
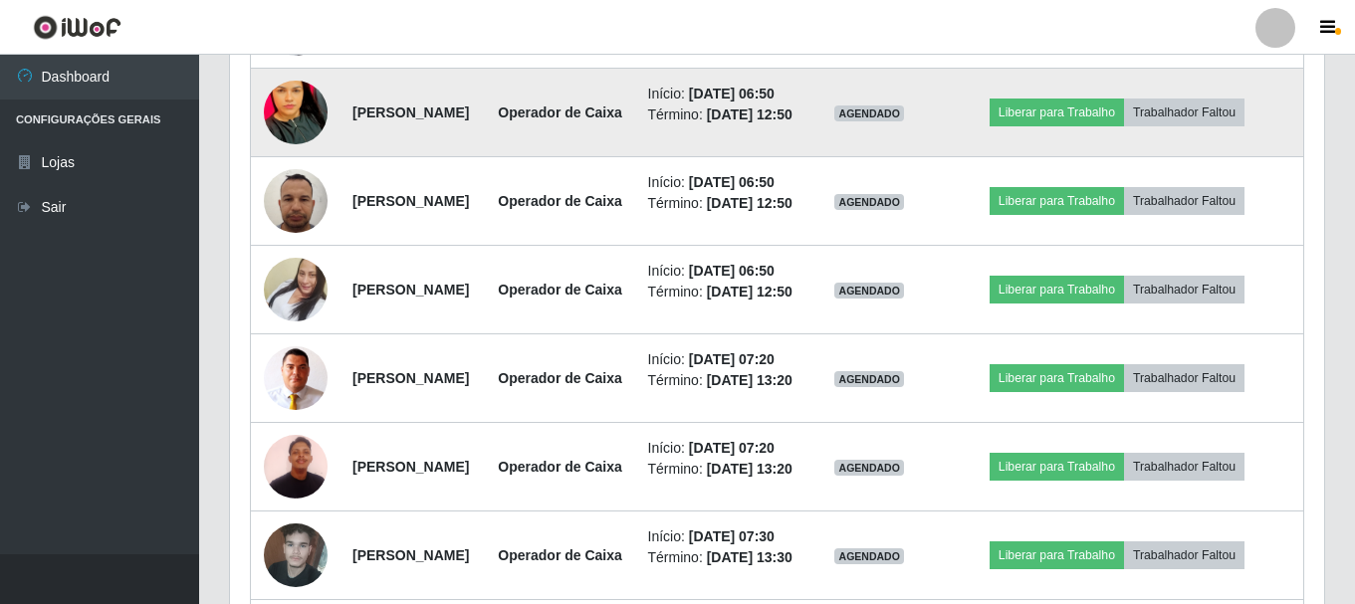
scroll to position [1235, 0]
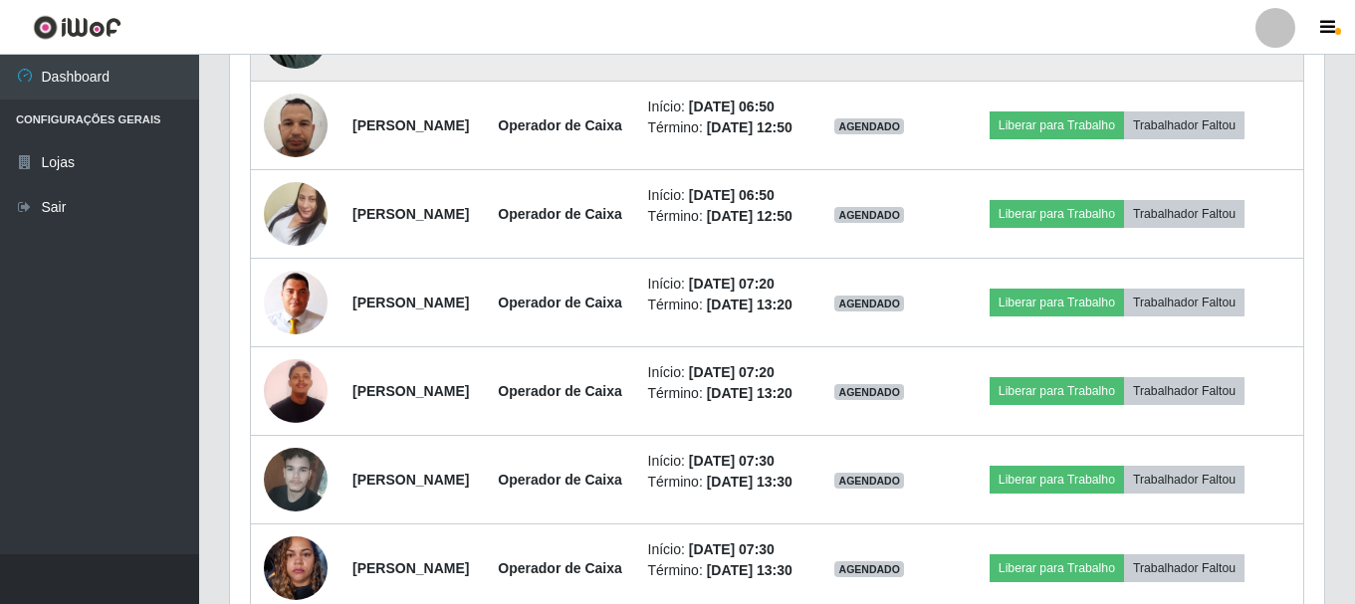
drag, startPoint x: 348, startPoint y: 201, endPoint x: 563, endPoint y: 205, distance: 215.1
click at [563, 82] on tr "[PERSON_NAME] Operador de Caixa Início: [DATE] 06:50 Término: [DATE] 12:50 AGEN…" at bounding box center [777, 37] width 1053 height 89
click at [485, 82] on td "[PERSON_NAME]" at bounding box center [413, 37] width 144 height 89
drag, startPoint x: 348, startPoint y: 206, endPoint x: 511, endPoint y: 194, distance: 162.7
click at [485, 82] on td "[PERSON_NAME]" at bounding box center [413, 37] width 144 height 89
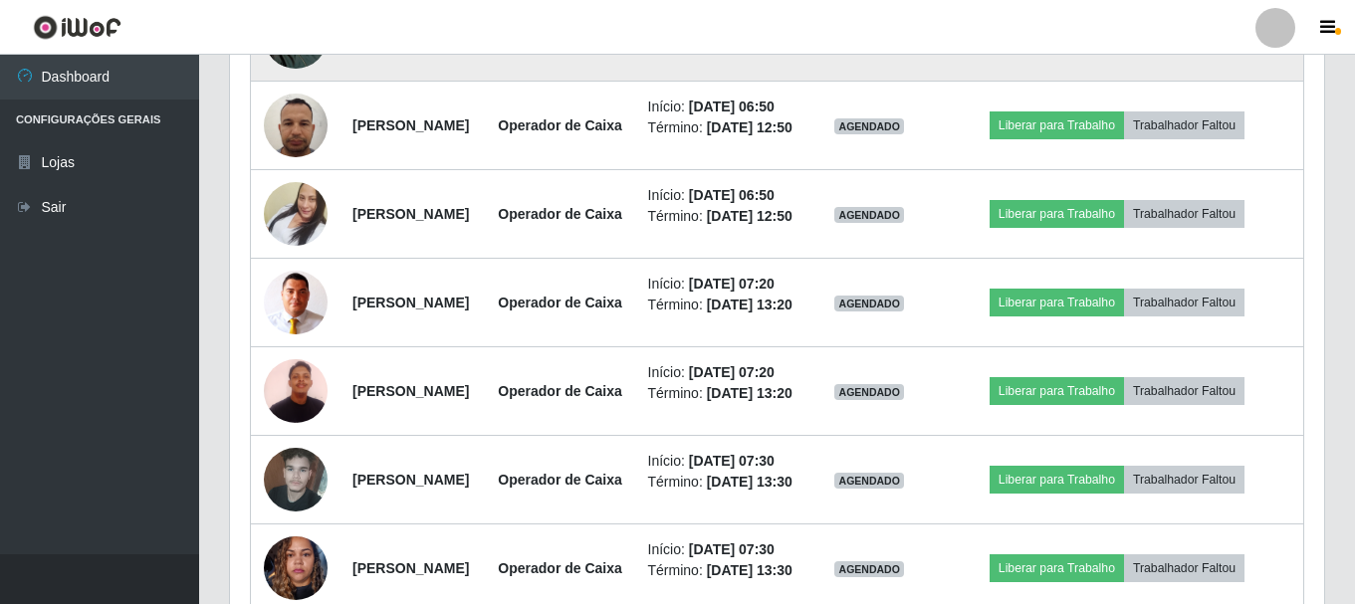
copy strong "[PERSON_NAME]"
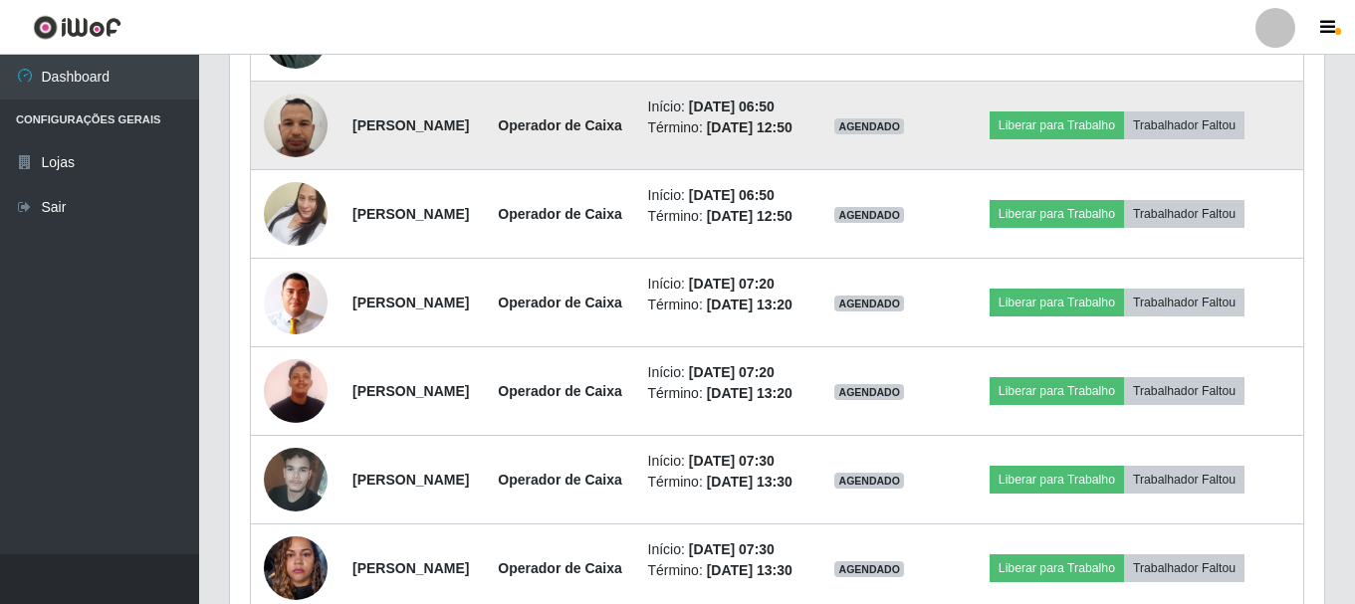
drag, startPoint x: 348, startPoint y: 315, endPoint x: 487, endPoint y: 336, distance: 141.0
click at [485, 170] on td "[PERSON_NAME]" at bounding box center [413, 126] width 144 height 89
copy strong "[PERSON_NAME]"
